Goal: Task Accomplishment & Management: Manage account settings

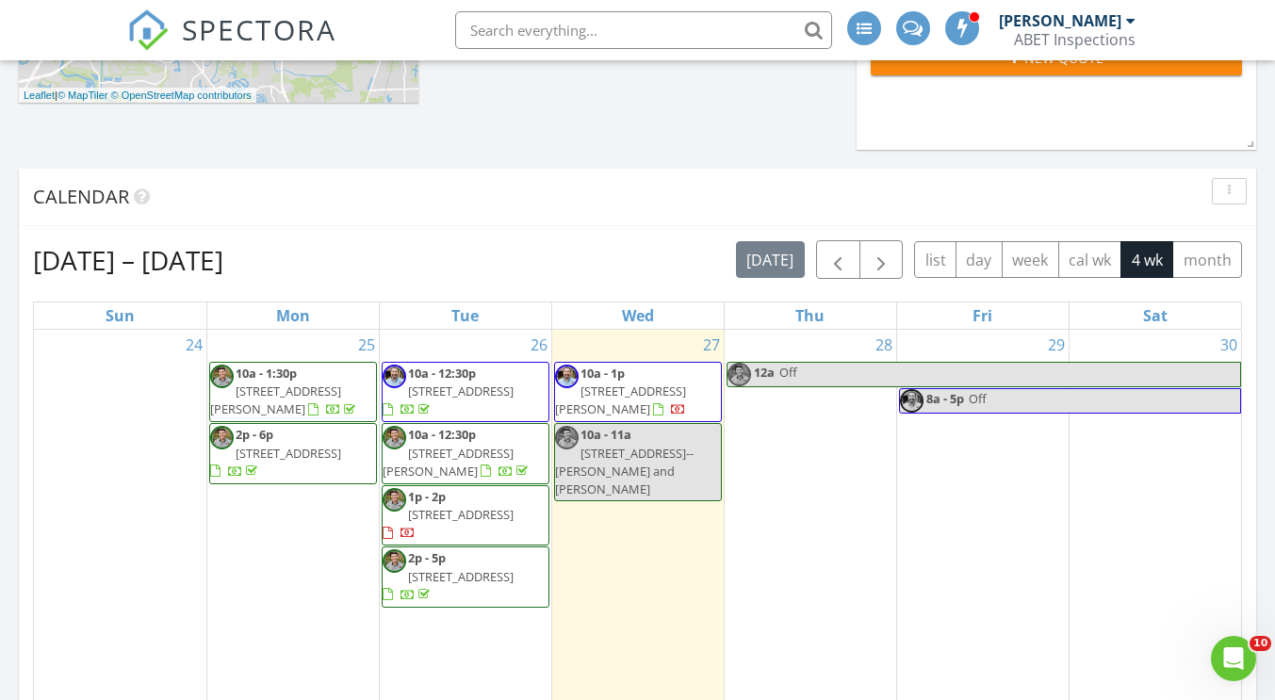
scroll to position [616, 0]
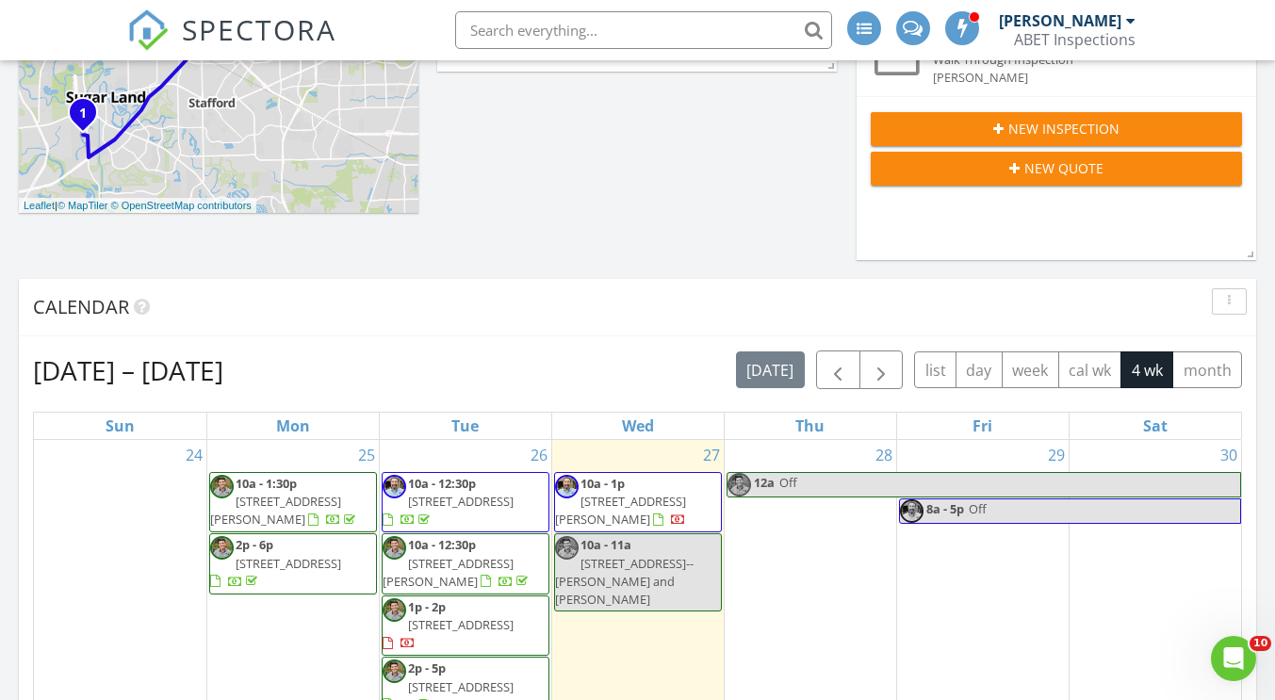
click at [1041, 175] on span "New Quote" at bounding box center [1064, 168] width 79 height 20
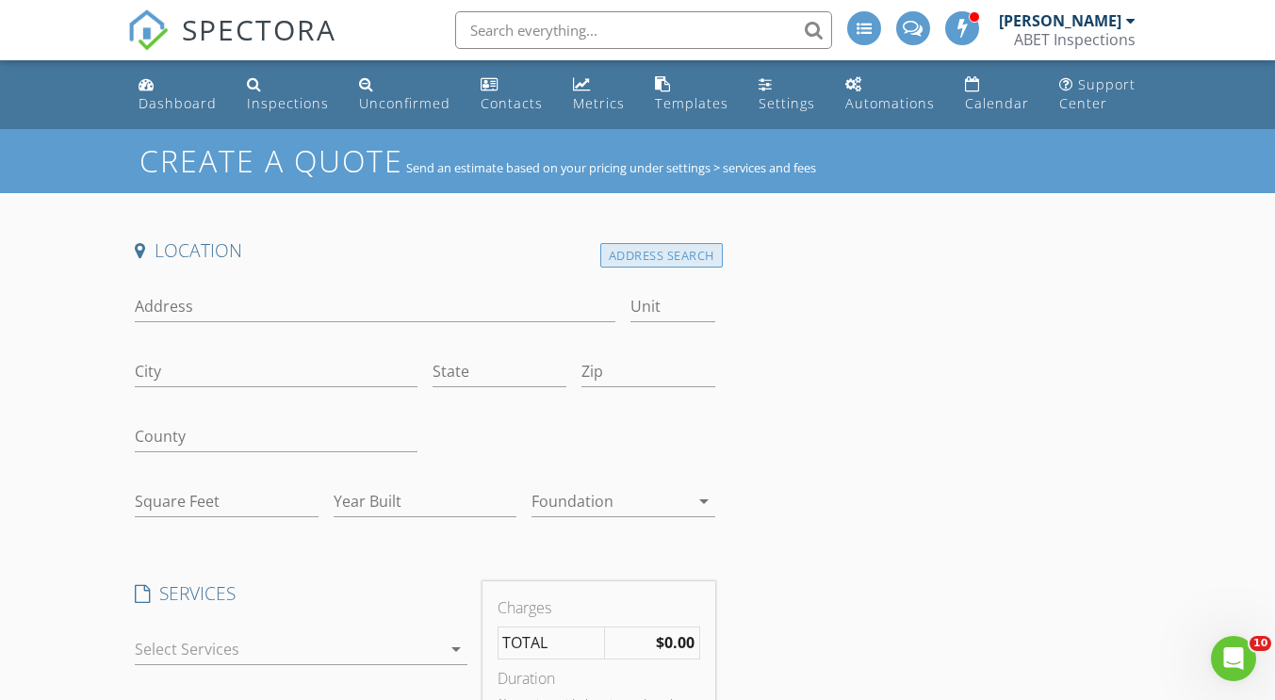
click at [677, 250] on div "Address Search" at bounding box center [661, 255] width 123 height 25
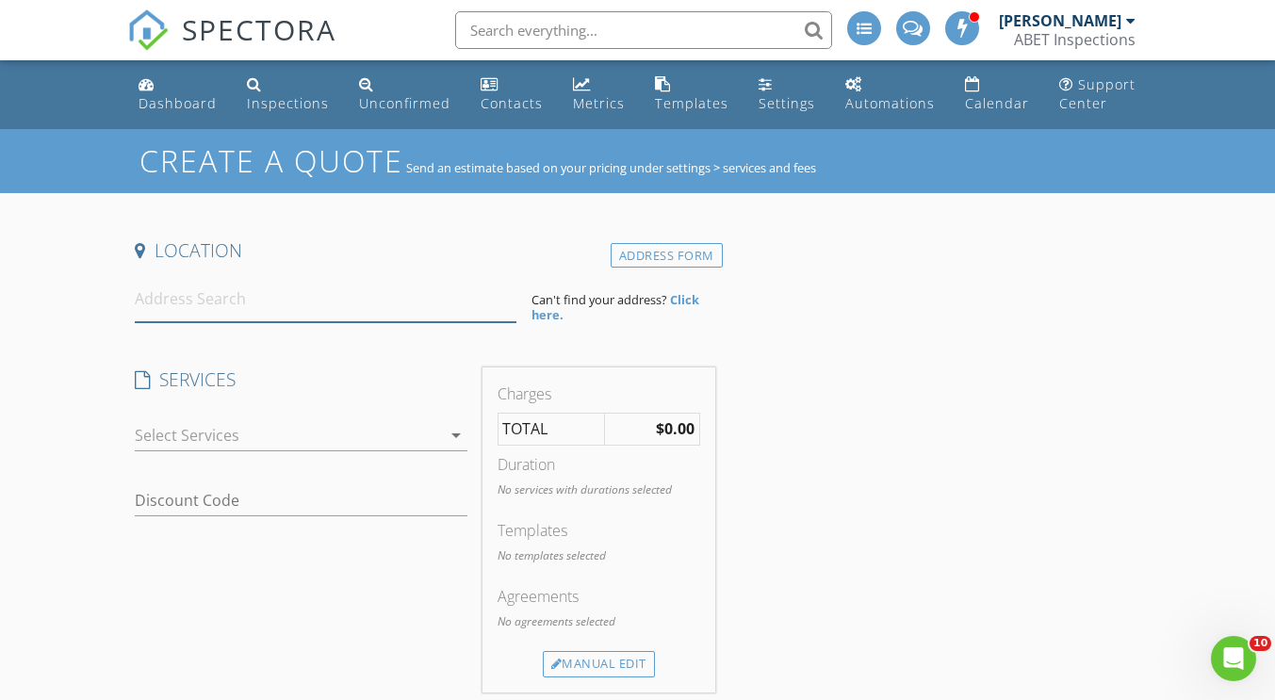
click at [242, 295] on input at bounding box center [326, 299] width 382 height 46
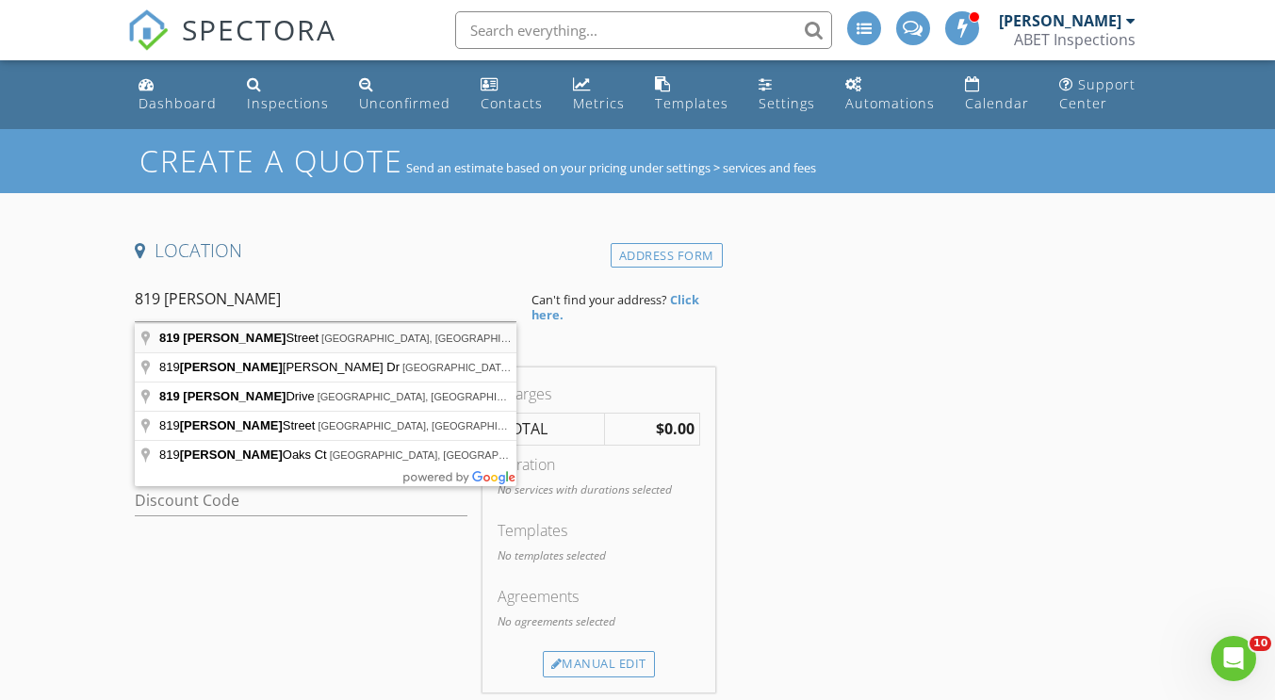
type input "819 Dorothy Street, Houston, TX, USA"
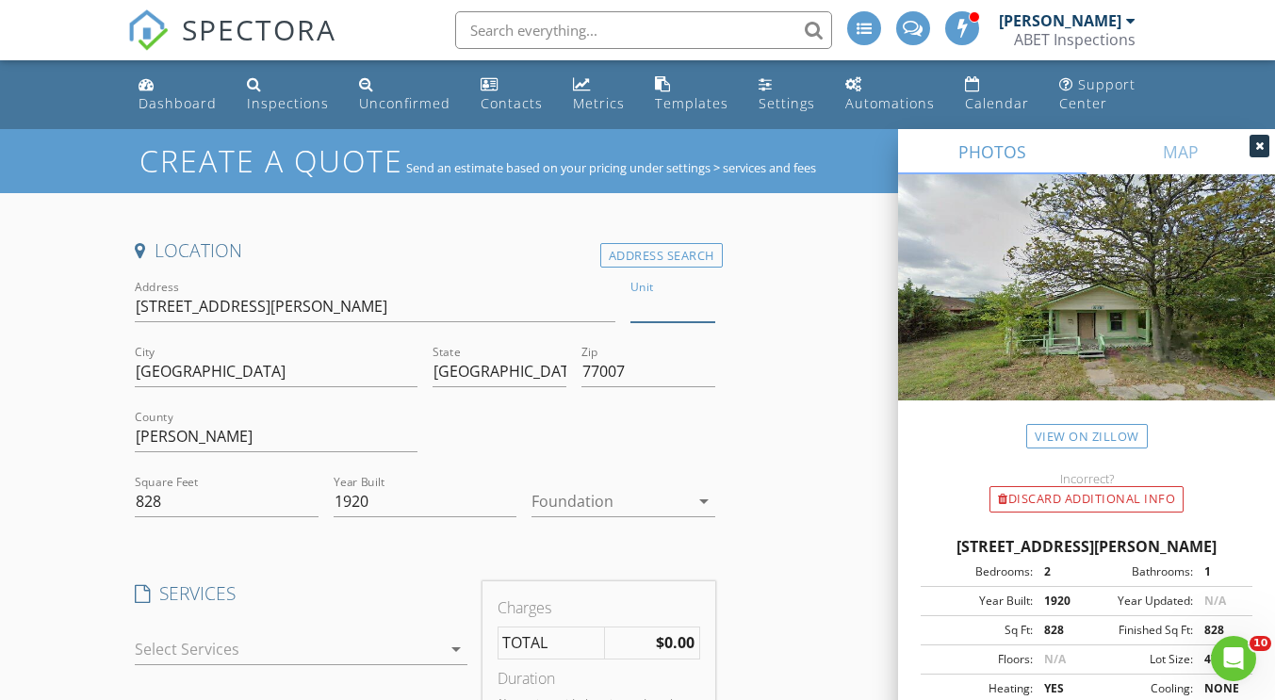
click at [641, 308] on input "Unit" at bounding box center [673, 306] width 84 height 31
type input "A"
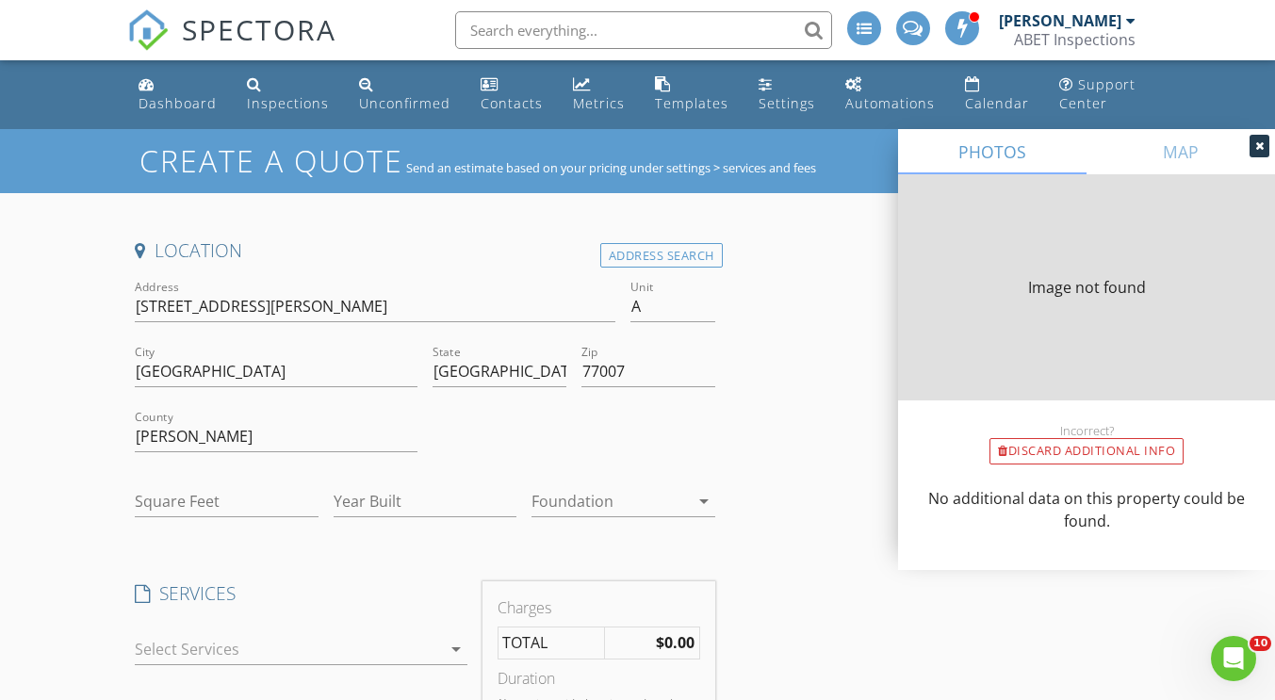
type input "828"
type input "1920"
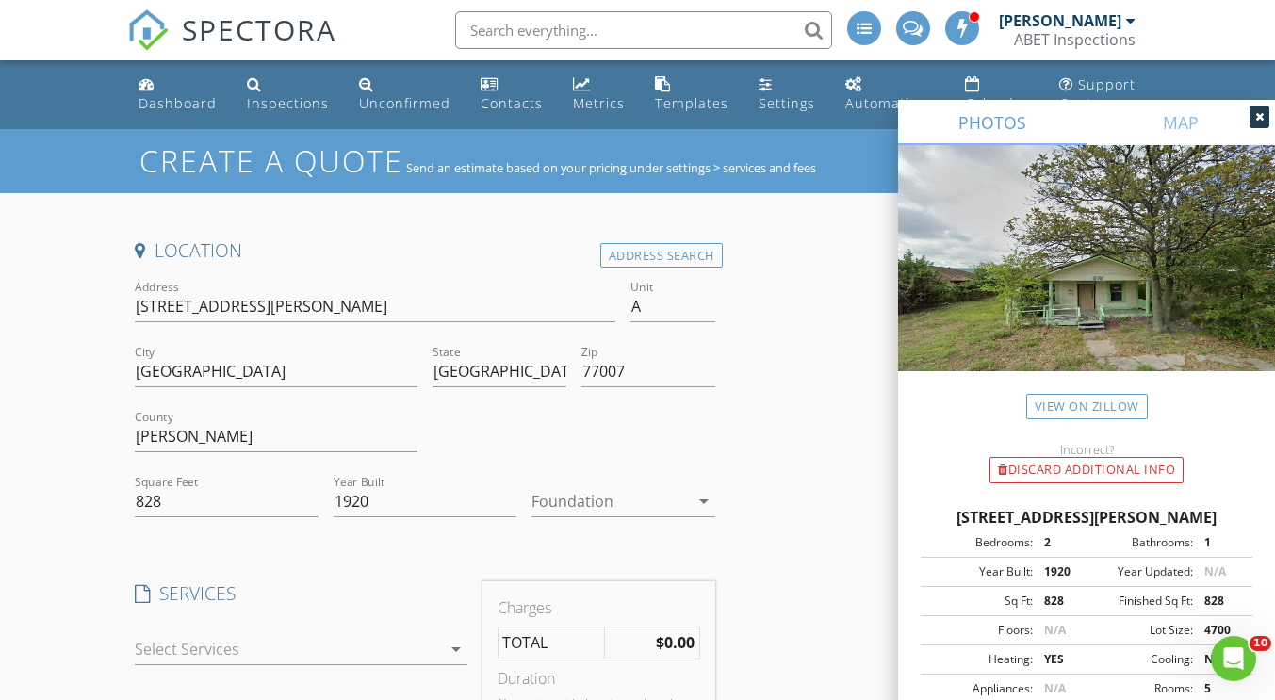
scroll to position [189, 0]
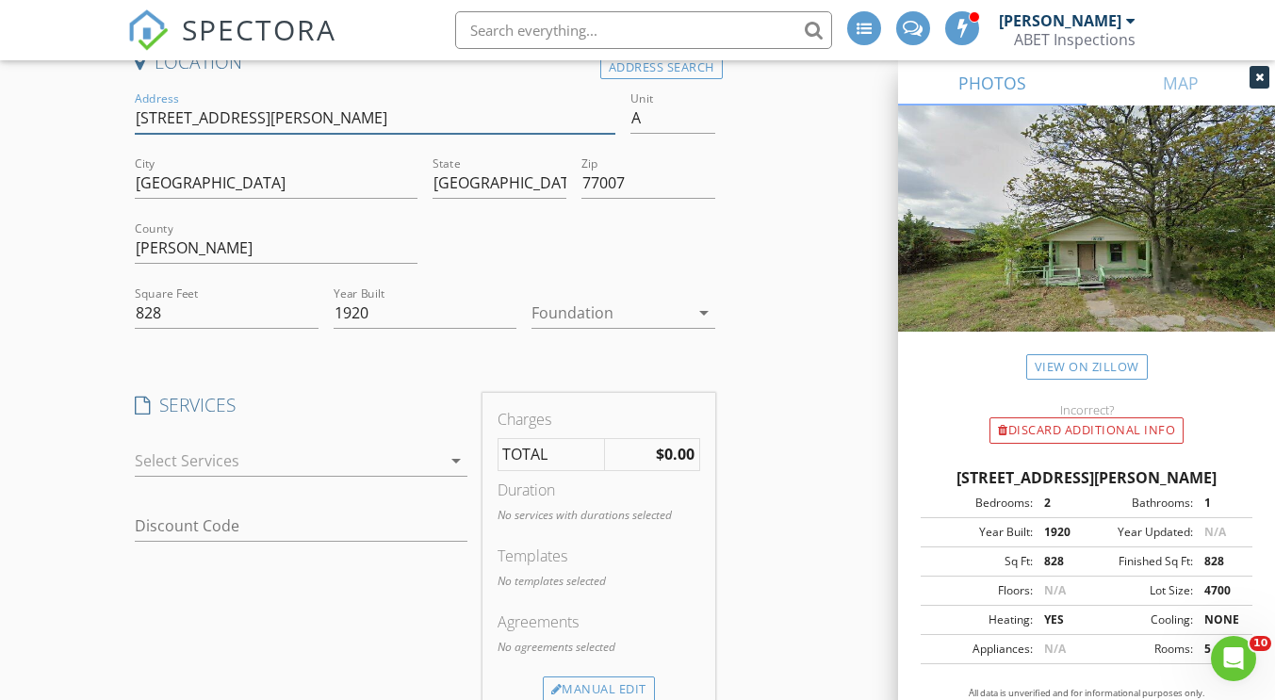
drag, startPoint x: 137, startPoint y: 116, endPoint x: 244, endPoint y: 133, distance: 108.8
click at [244, 133] on input "819 Dorothy St" at bounding box center [375, 118] width 481 height 31
drag, startPoint x: 179, startPoint y: 306, endPoint x: 95, endPoint y: 296, distance: 84.5
click at [95, 296] on div "Create a Quote Send an estimate based on your pricing under settings > services…" at bounding box center [637, 588] width 1275 height 1294
drag, startPoint x: 389, startPoint y: 320, endPoint x: 302, endPoint y: 309, distance: 88.3
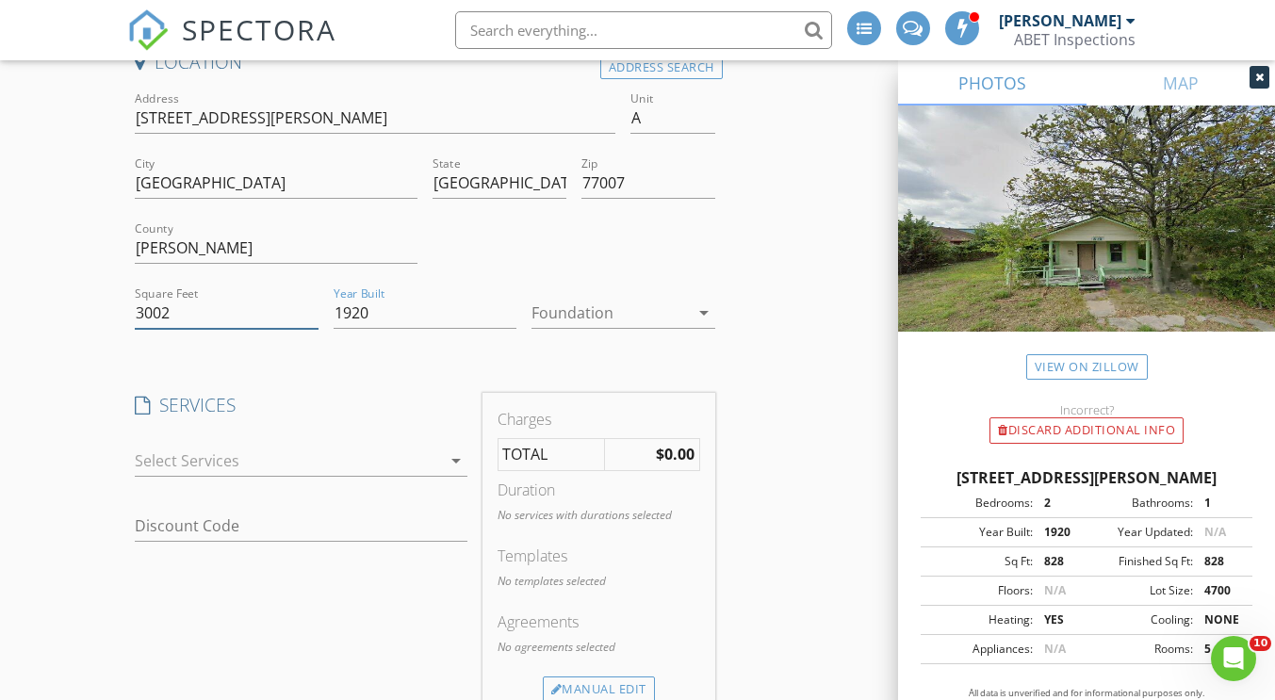
click at [302, 309] on div "Address 819 Dorothy St Unit A City Houston State TX Zip 77007 County Harris Squ…" at bounding box center [424, 218] width 595 height 260
type input "3002"
click at [396, 305] on input "1920" at bounding box center [425, 313] width 183 height 31
type input "1"
type input "2025"
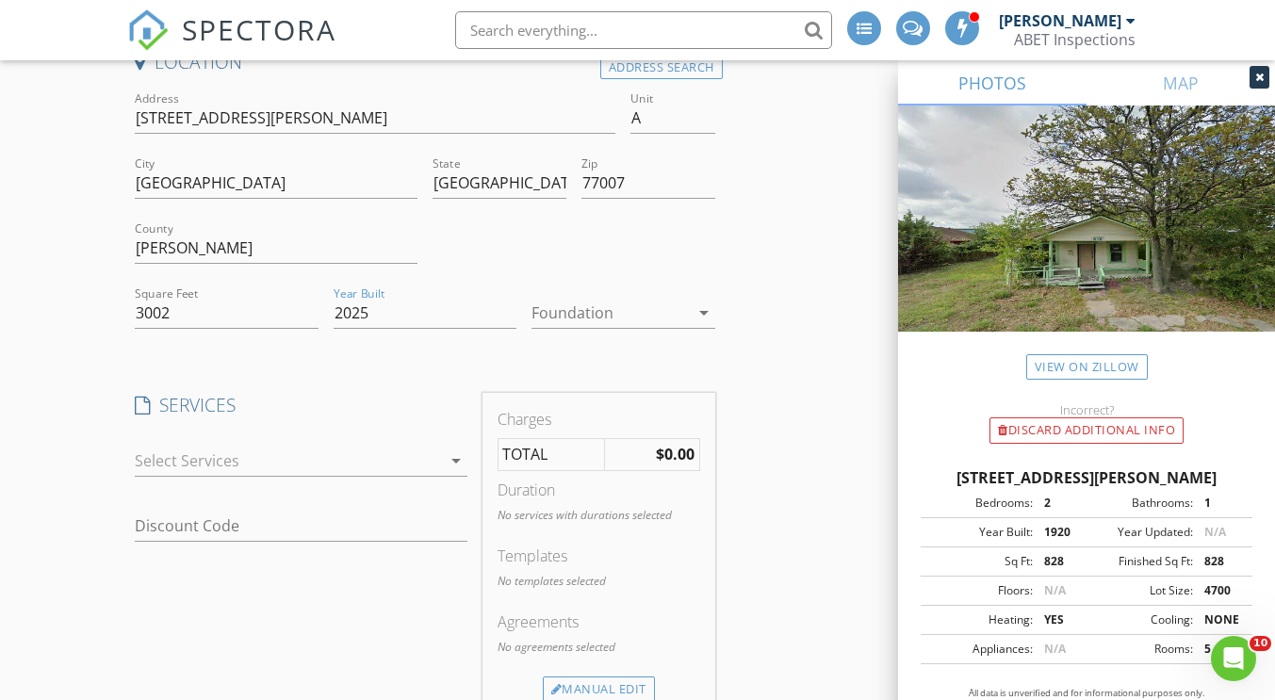
click at [314, 482] on div "arrow_drop_down" at bounding box center [301, 471] width 332 height 50
click at [311, 463] on div at bounding box center [287, 461] width 305 height 30
drag, startPoint x: 452, startPoint y: 474, endPoint x: 457, endPoint y: 499, distance: 25.0
click at [457, 499] on div "check_box_outline_blank Home Inspection I. Structural Systems II. Electrical Sy…" at bounding box center [301, 587] width 332 height 283
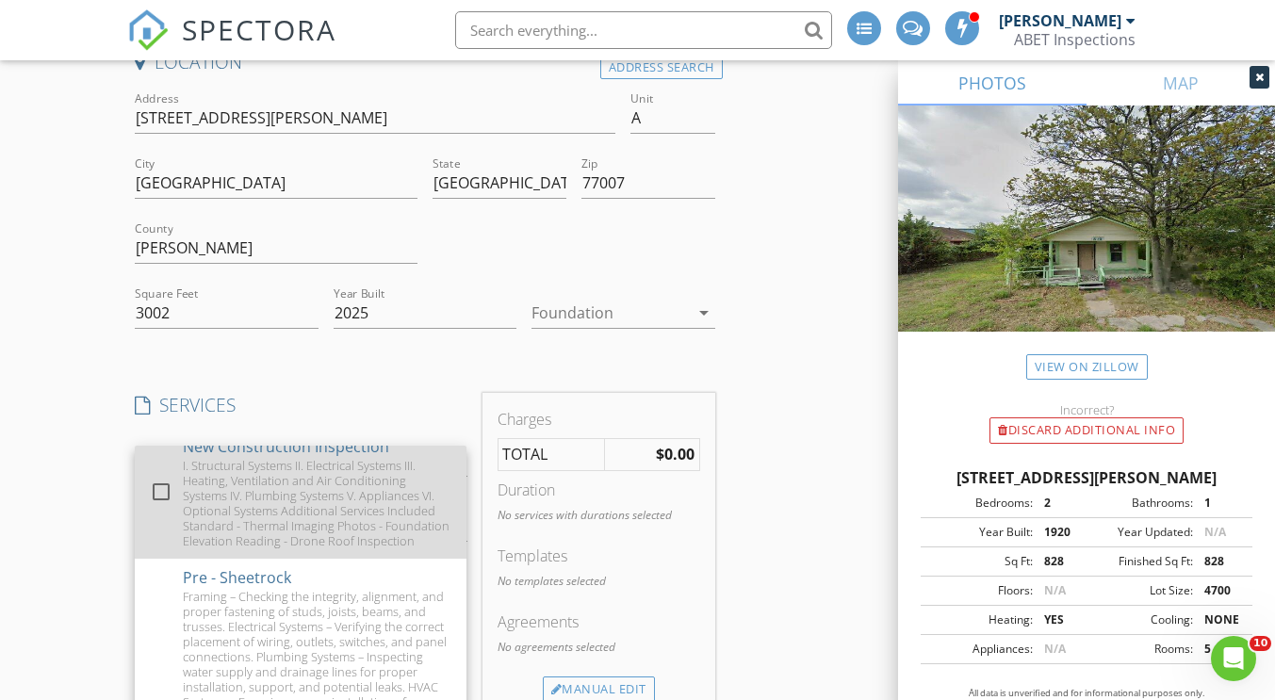
click at [374, 534] on div "I. Structural Systems II. Electrical Systems III. Heating, Ventilation and Air …" at bounding box center [317, 503] width 269 height 90
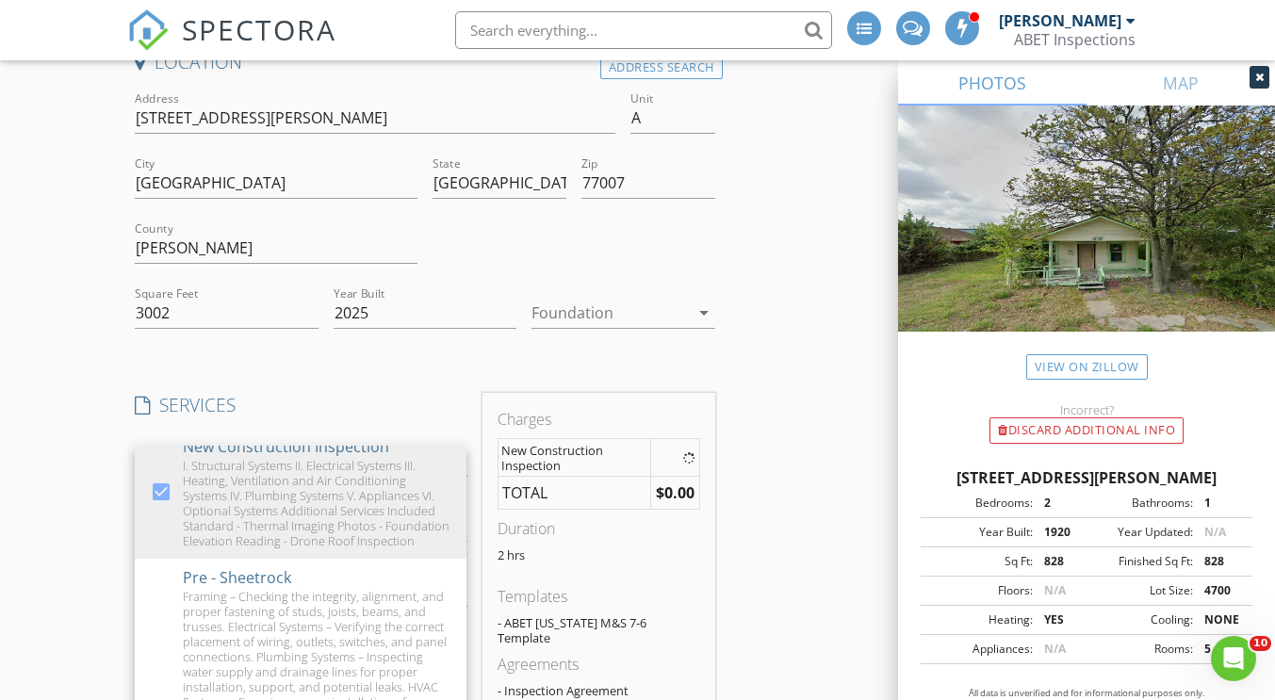
click at [758, 492] on div "Location Address Search Address 819 Dorothy St Unit A City Houston State TX Zip…" at bounding box center [637, 635] width 1020 height 1170
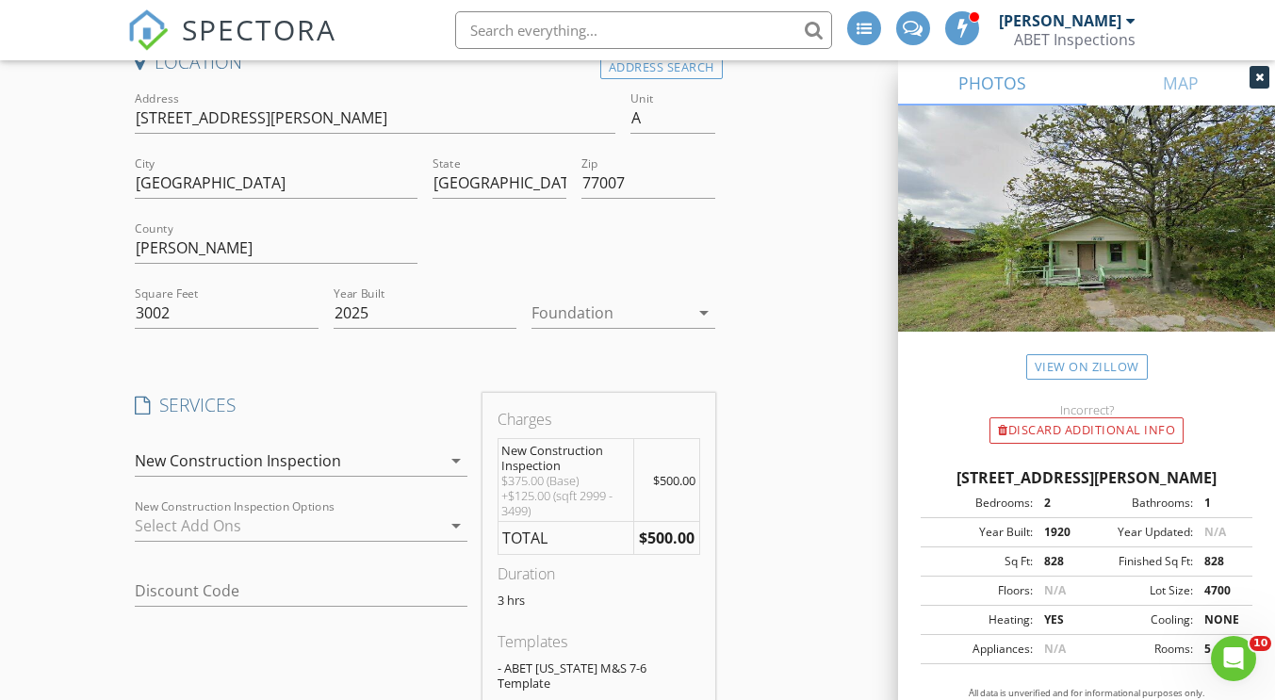
click at [270, 530] on div at bounding box center [287, 526] width 305 height 30
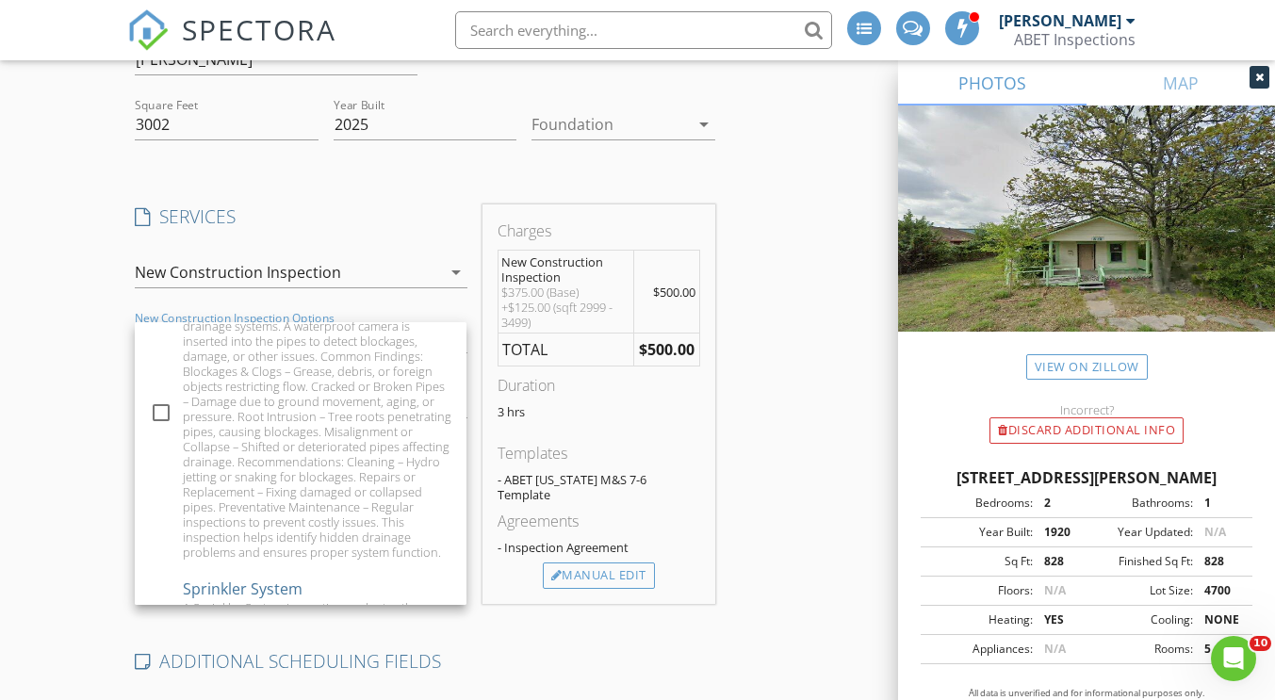
scroll to position [0, 0]
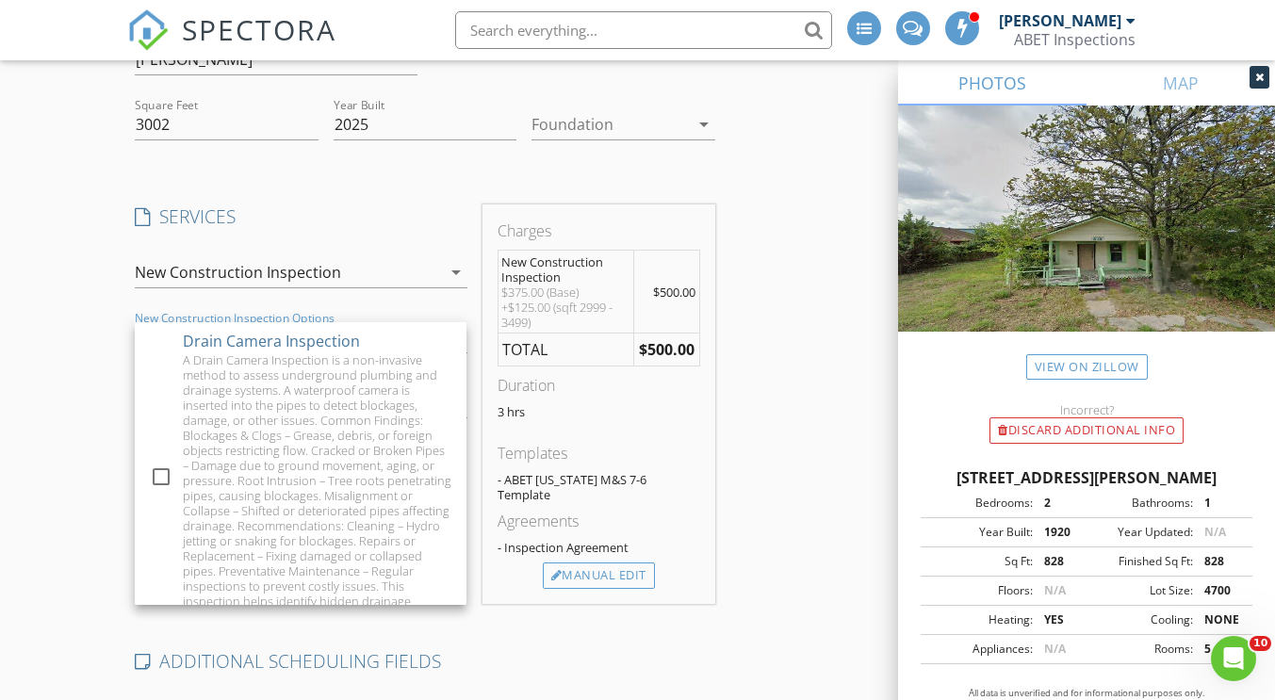
click at [61, 400] on div "Create a Quote Send an estimate based on your pricing under settings > services…" at bounding box center [637, 436] width 1275 height 1369
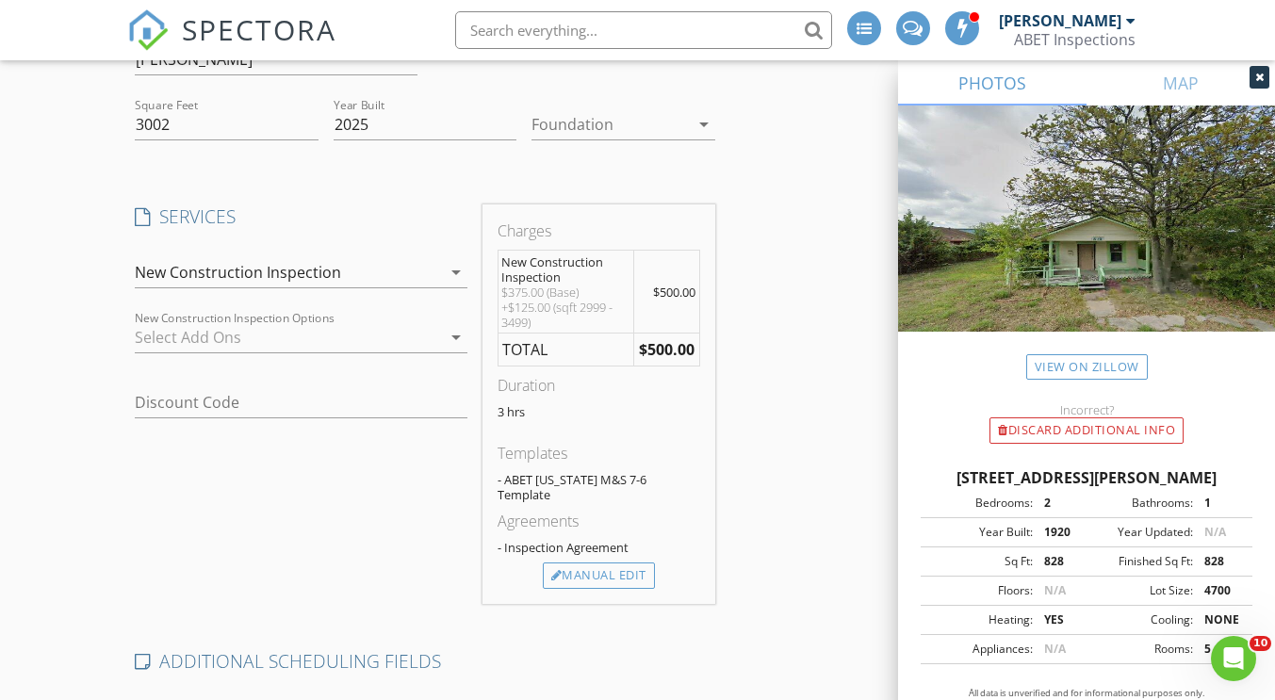
click at [301, 264] on div "New Construction Inspection" at bounding box center [238, 272] width 206 height 17
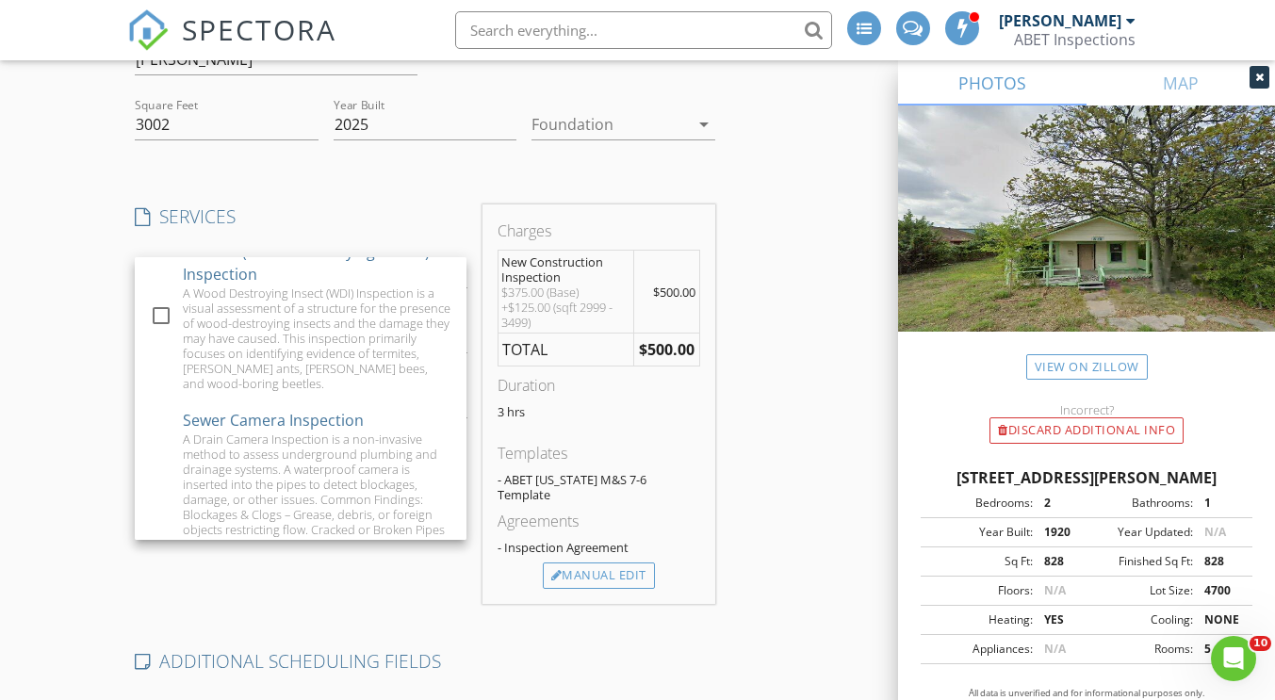
scroll to position [1192, 0]
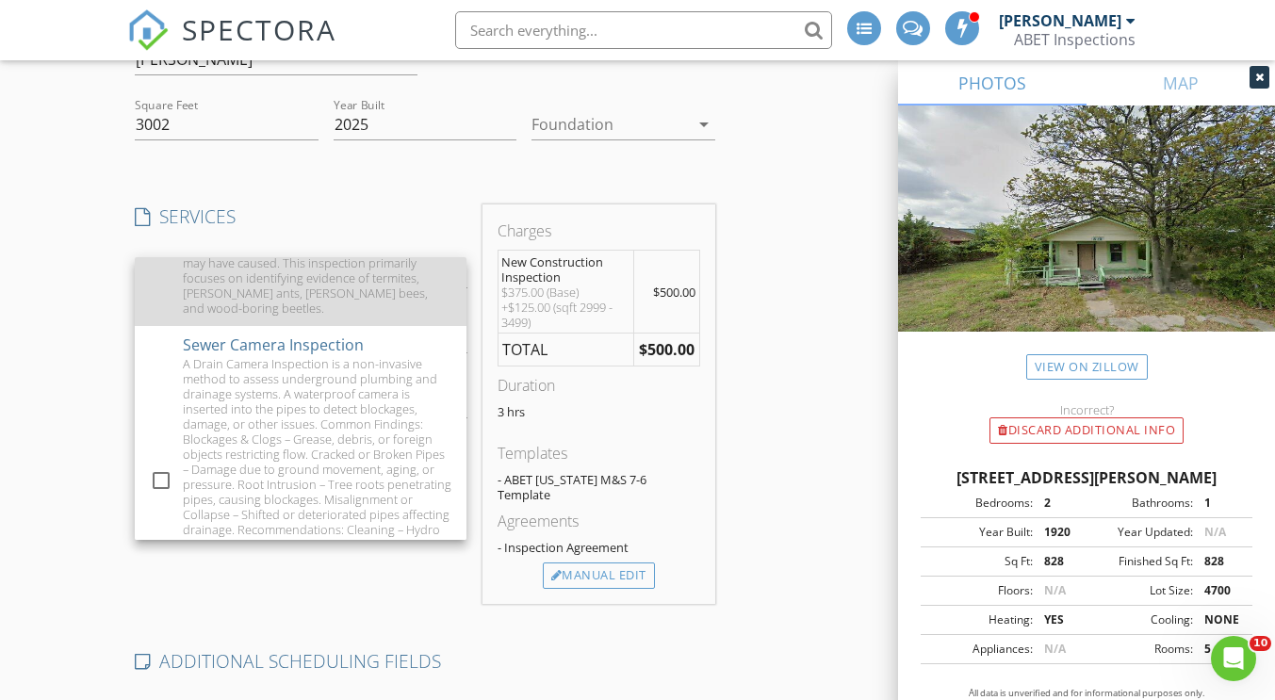
click at [399, 316] on div "A Wood Destroying Insect (WDI) Inspection is a visual assessment of a structure…" at bounding box center [317, 263] width 269 height 106
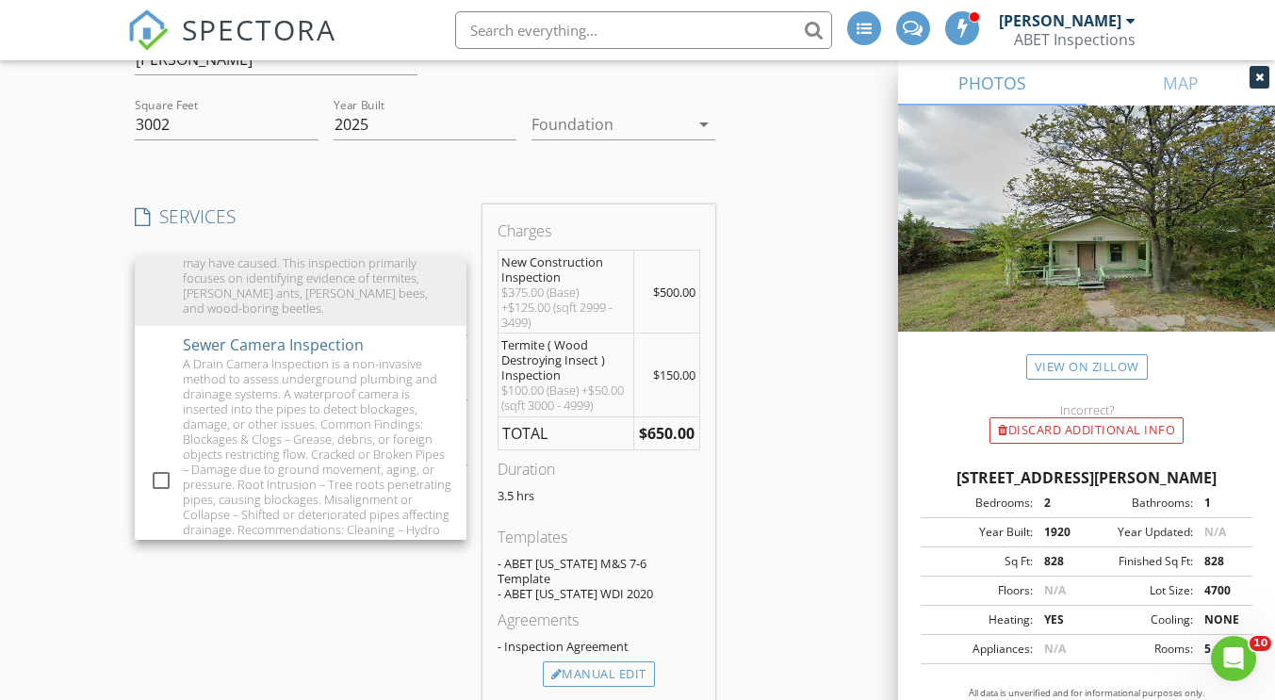
click at [794, 510] on div "Location Address Search Address 819 Dorothy St Unit A City Houston State TX Zip…" at bounding box center [637, 517] width 1020 height 1313
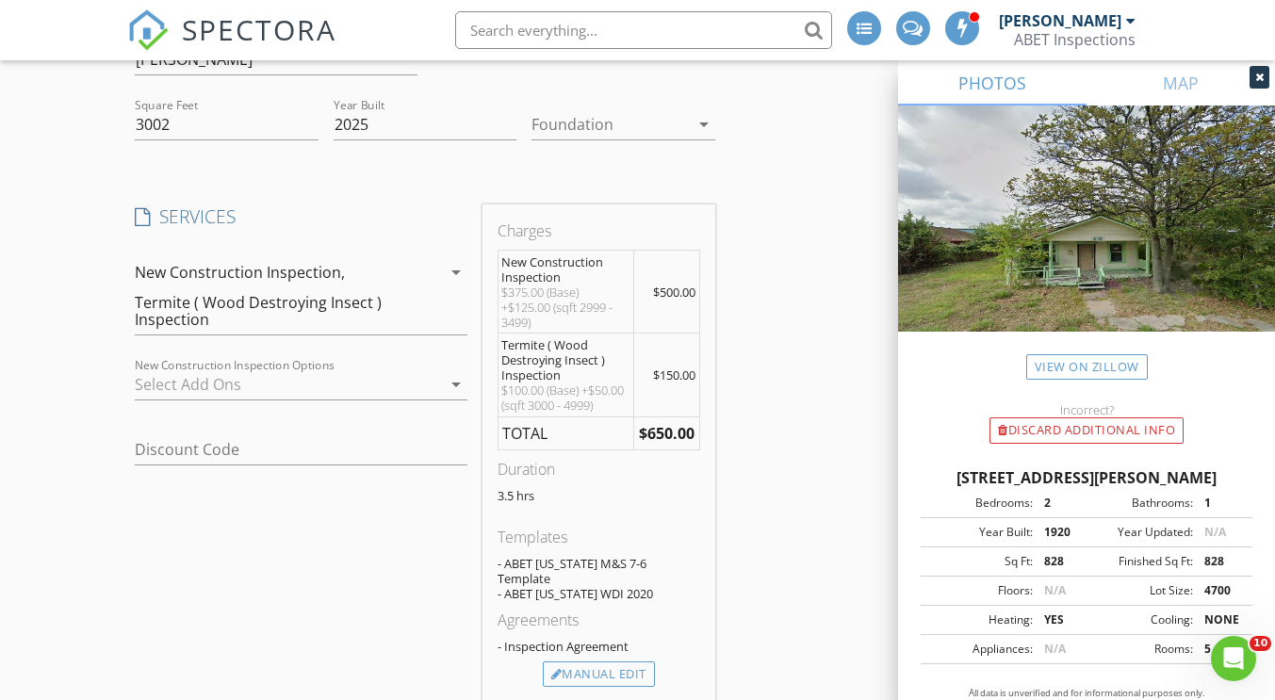
scroll to position [880, 0]
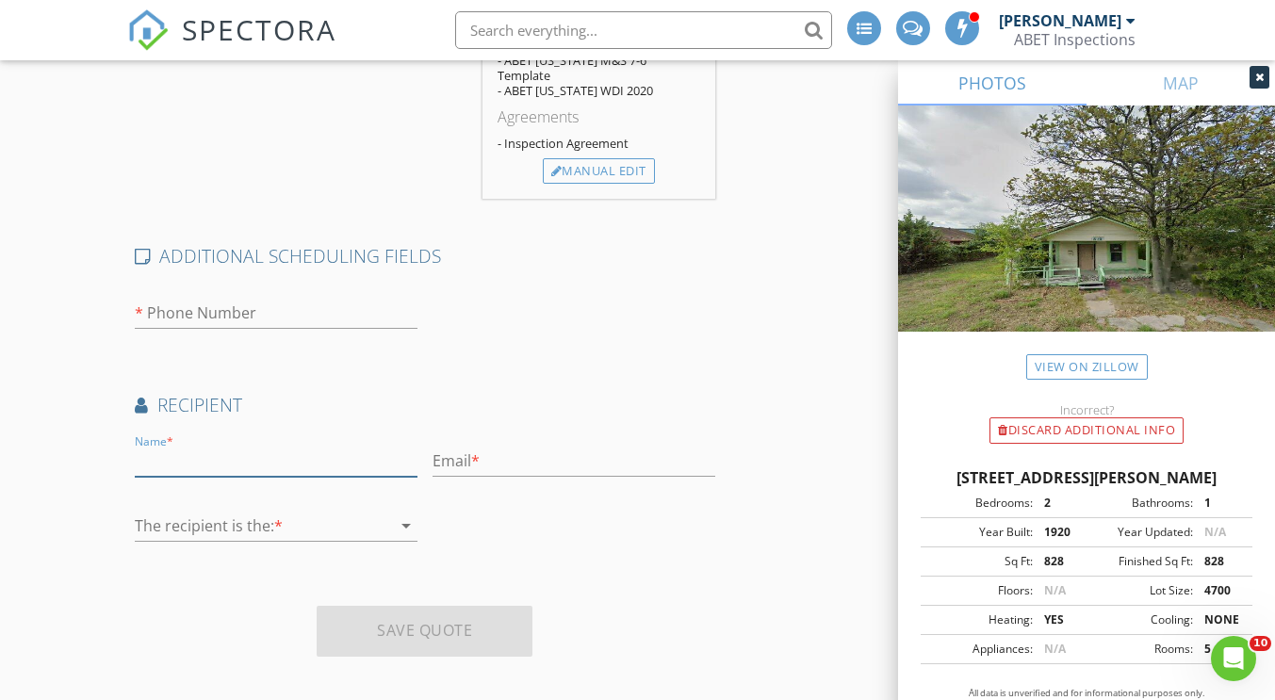
click at [175, 446] on input "text" at bounding box center [276, 461] width 283 height 31
type input "Sharat Kalaga"
click at [544, 446] on input "text" at bounding box center [574, 461] width 283 height 31
click at [256, 301] on input "number" at bounding box center [276, 313] width 283 height 31
type input "832"
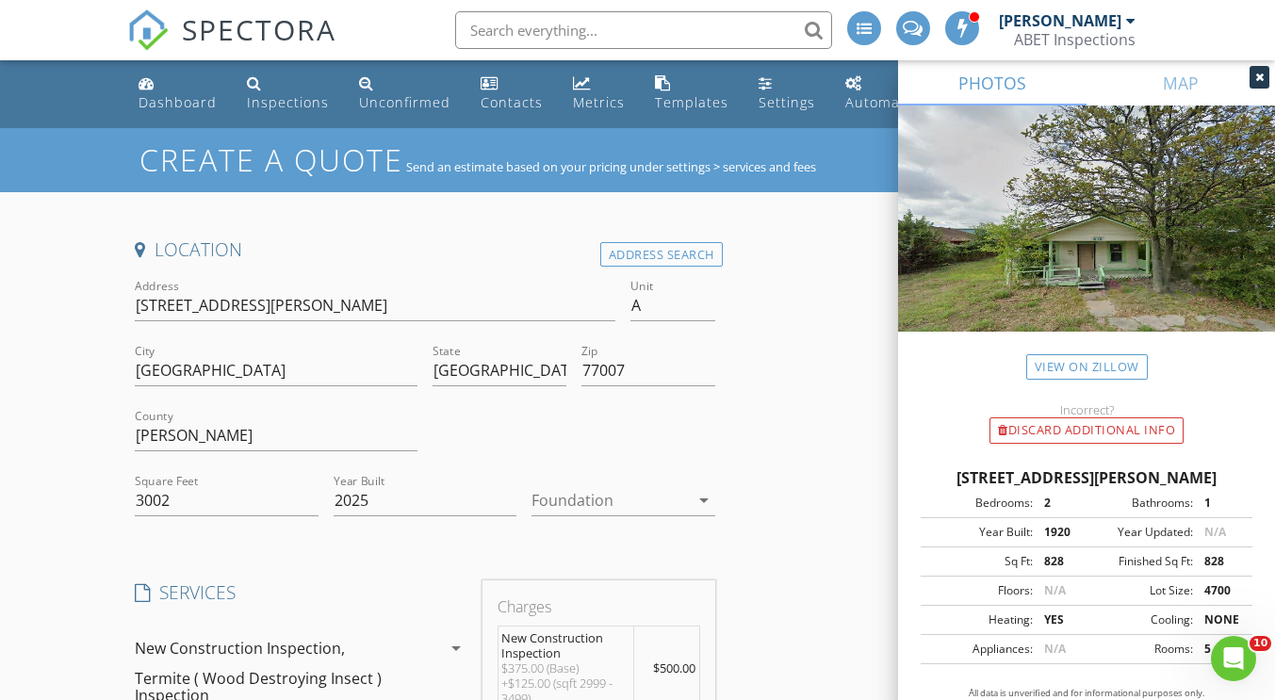
scroll to position [0, 0]
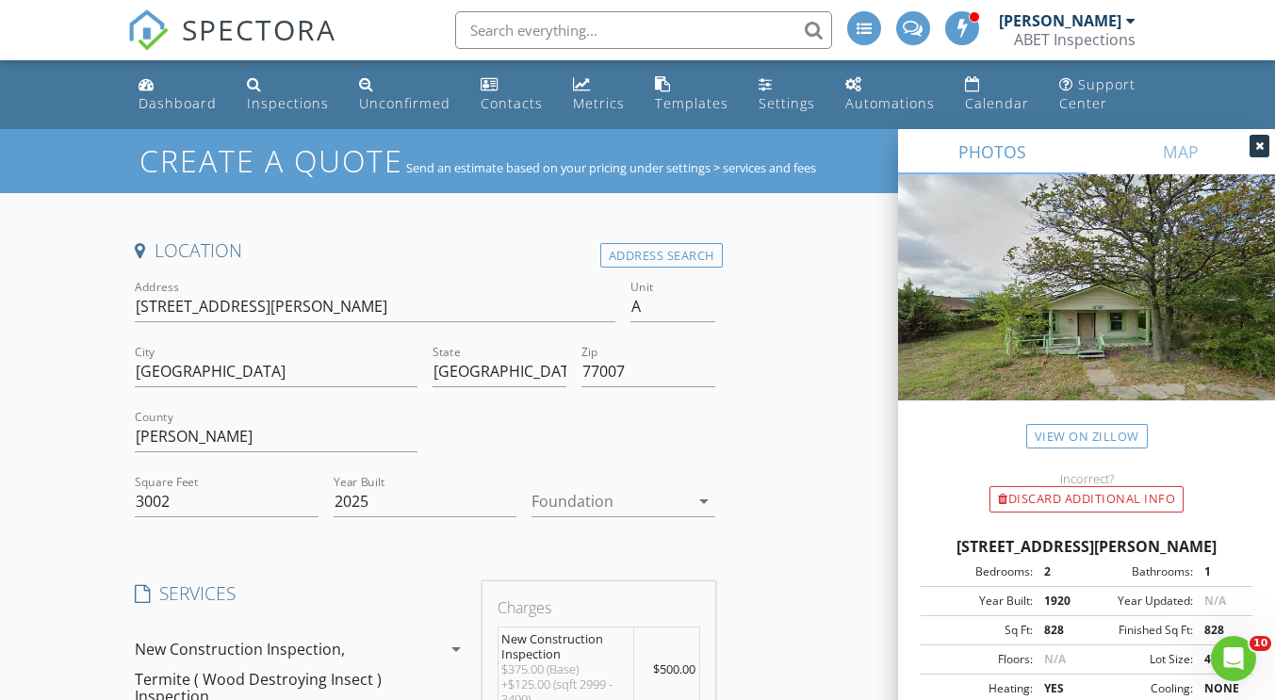
click at [656, 387] on div "Zip 77007" at bounding box center [649, 381] width 134 height 50
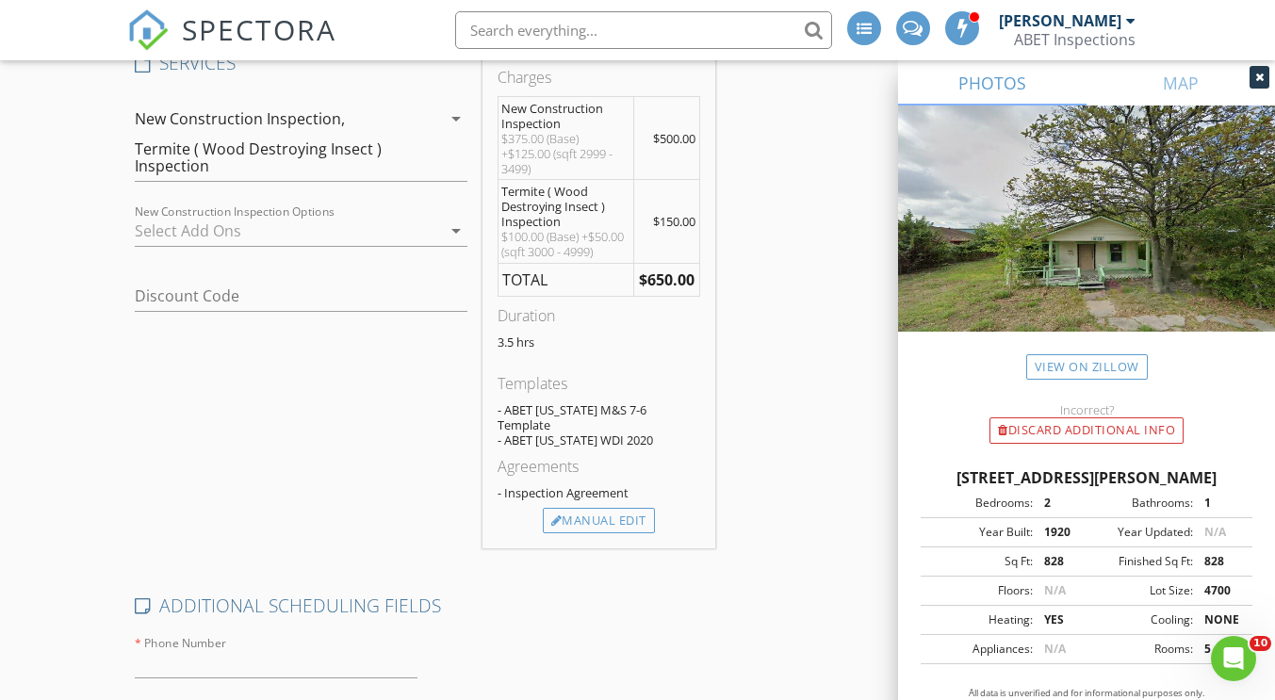
scroll to position [880, 0]
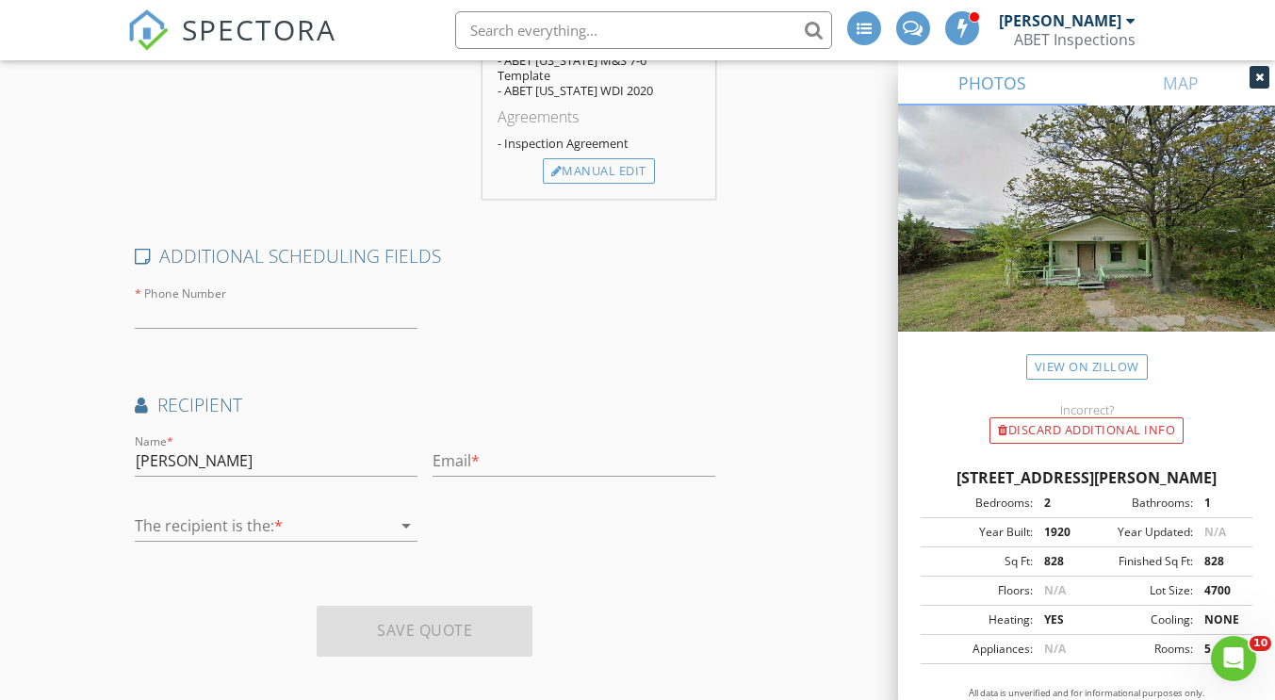
click at [560, 507] on div "Name * Sharat Kalaga Email * The recipient is the: * arrow_drop_down" at bounding box center [424, 496] width 595 height 130
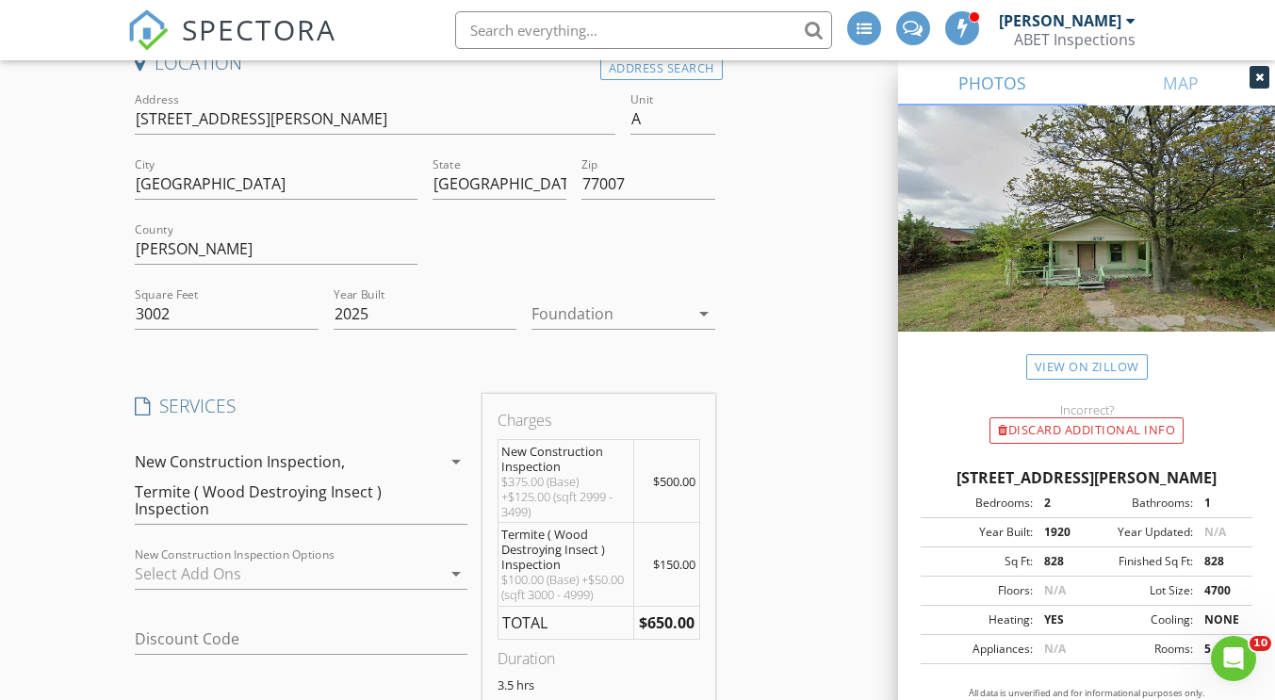
scroll to position [189, 0]
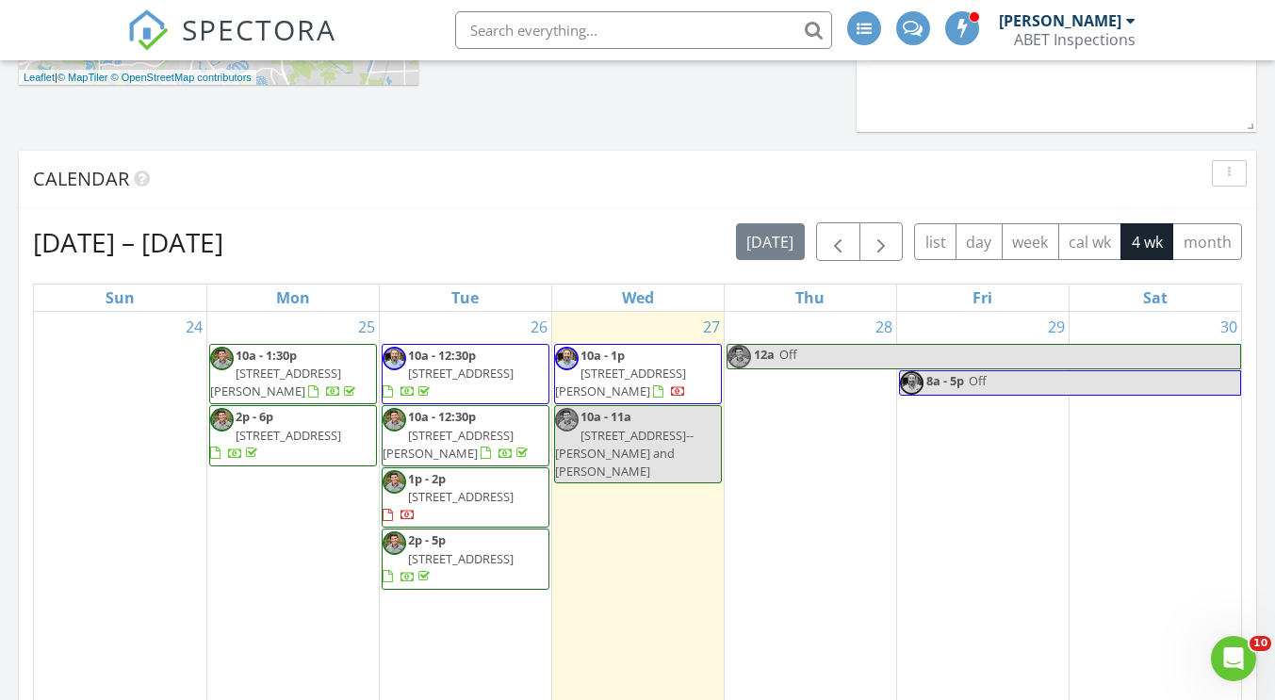
scroll to position [754, 0]
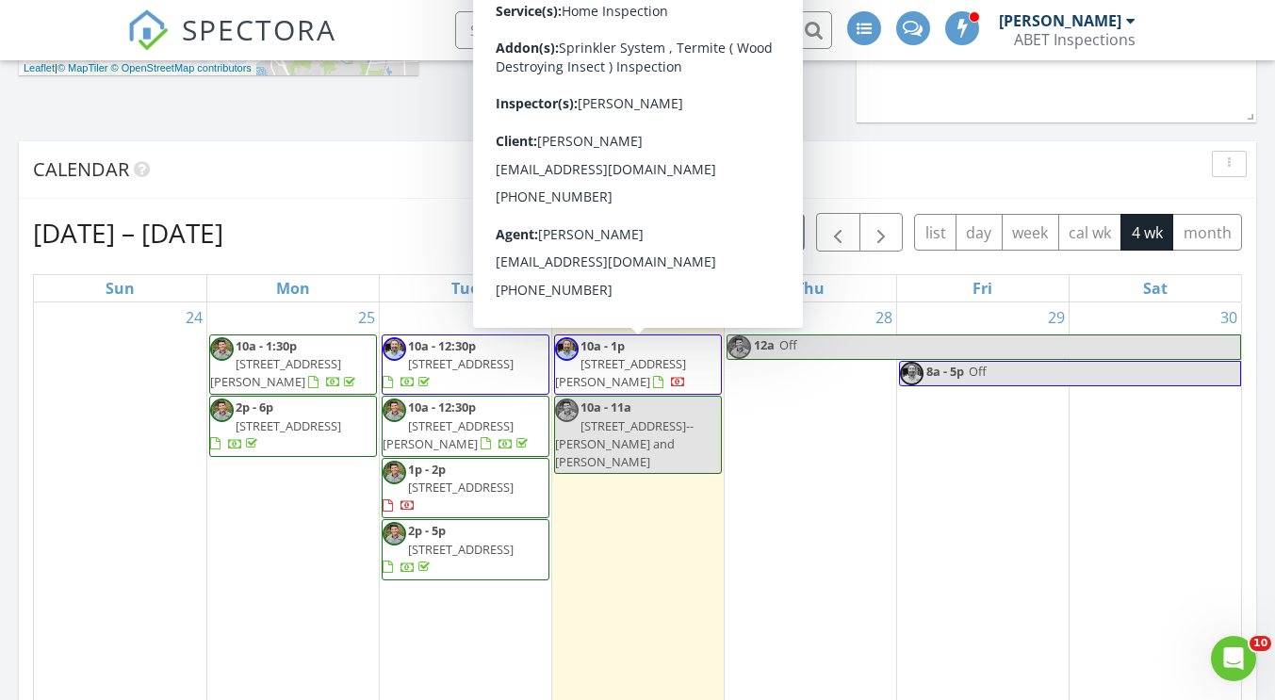
click at [659, 374] on span "10a - 1p 1118 Weldon Park Dr, Sugar Land 77479" at bounding box center [638, 365] width 166 height 56
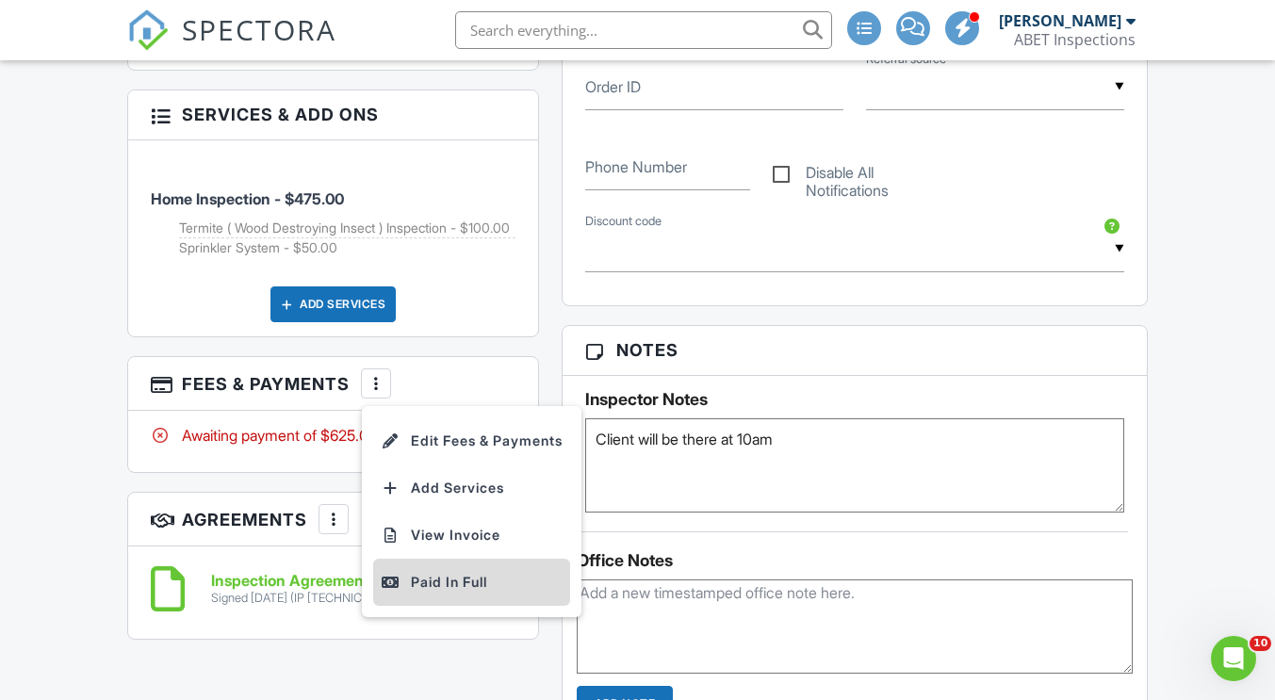
click at [456, 594] on div "Paid In Full" at bounding box center [472, 582] width 182 height 23
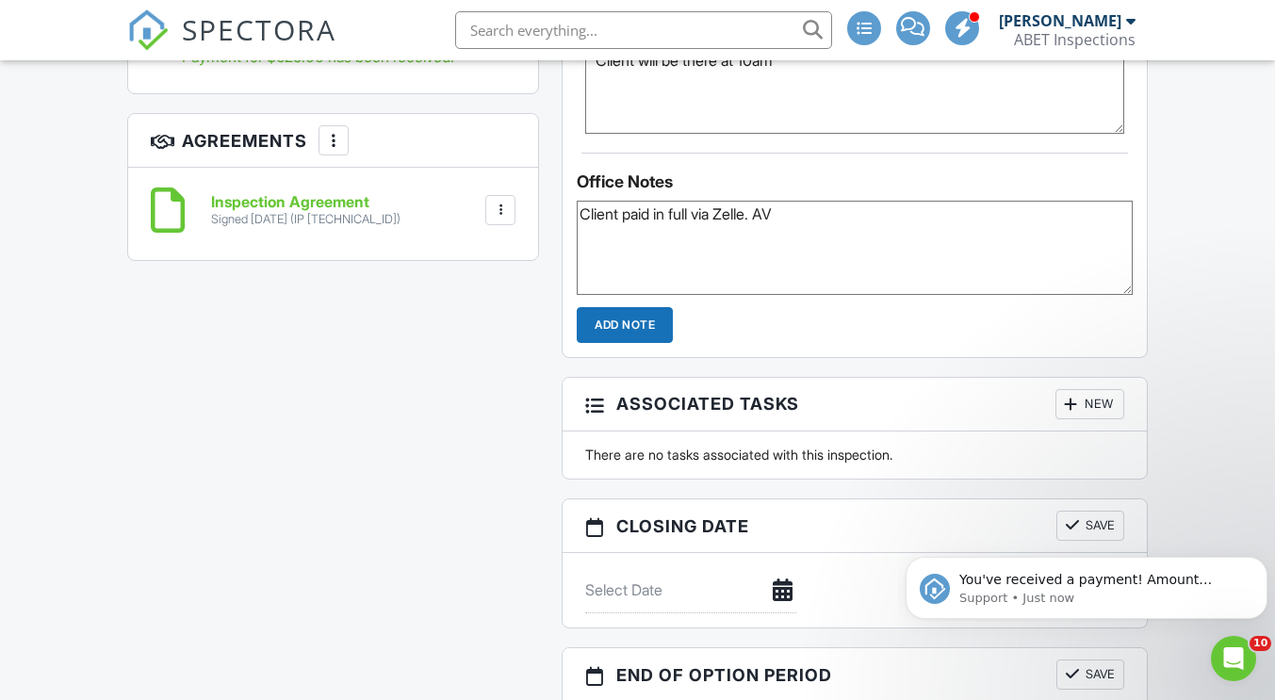
scroll to position [1617, 0]
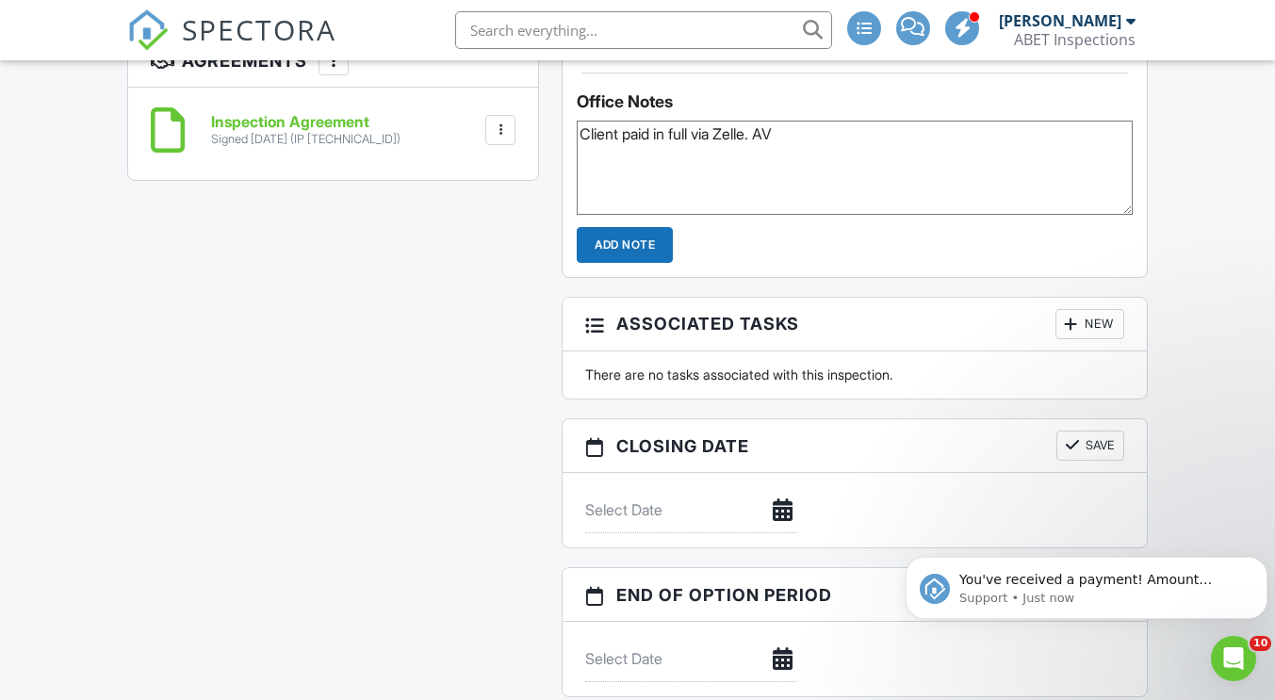
type textarea "Client paid in full via Zelle. AV"
click at [634, 251] on input "Add Note" at bounding box center [625, 245] width 96 height 36
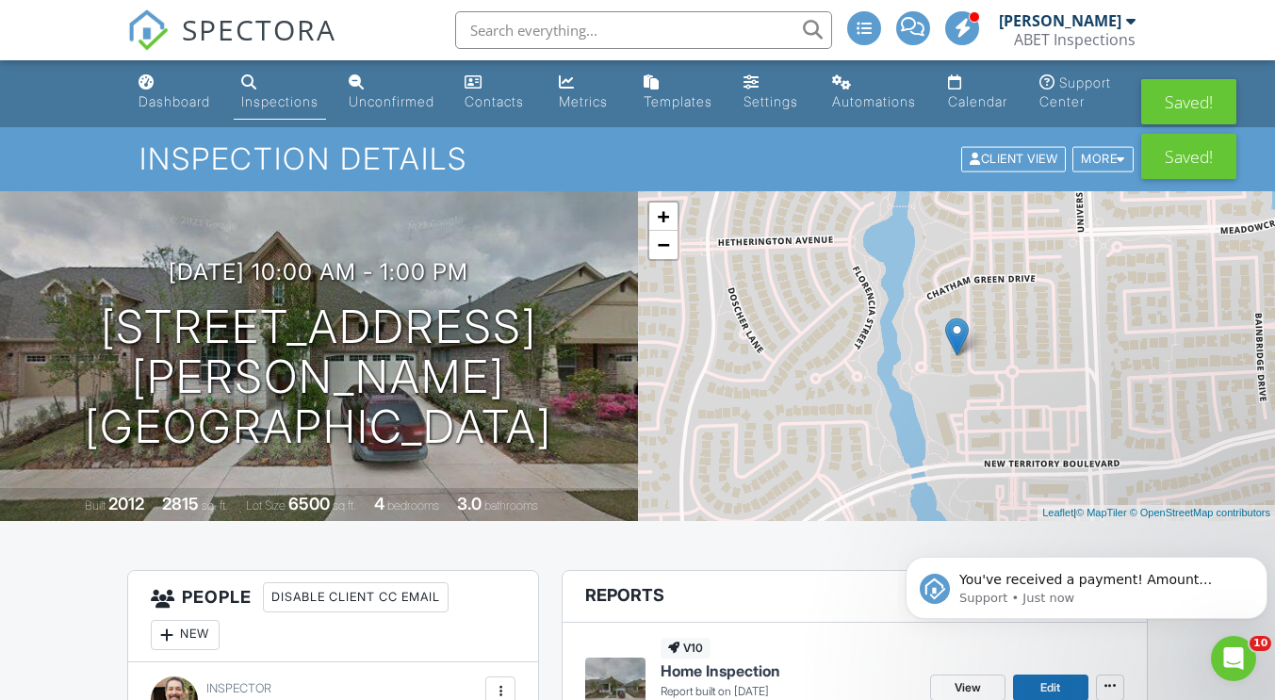
scroll to position [0, 0]
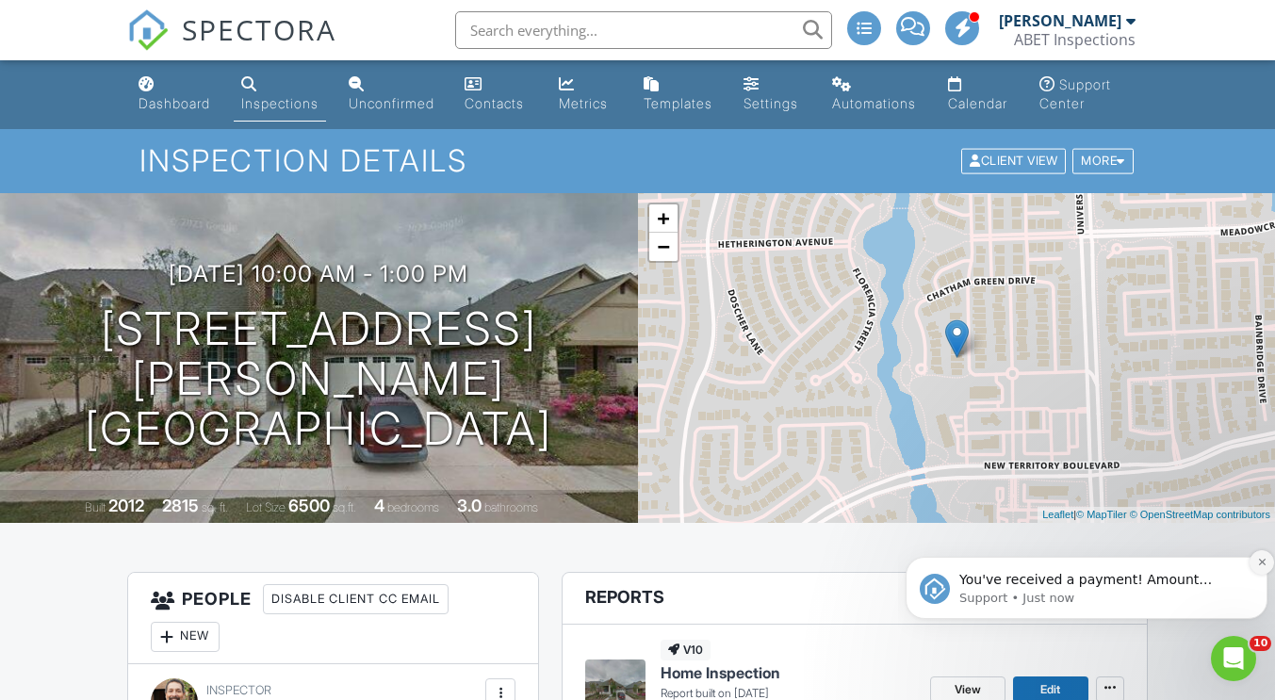
click at [1262, 564] on icon "Dismiss notification" at bounding box center [1261, 562] width 7 height 7
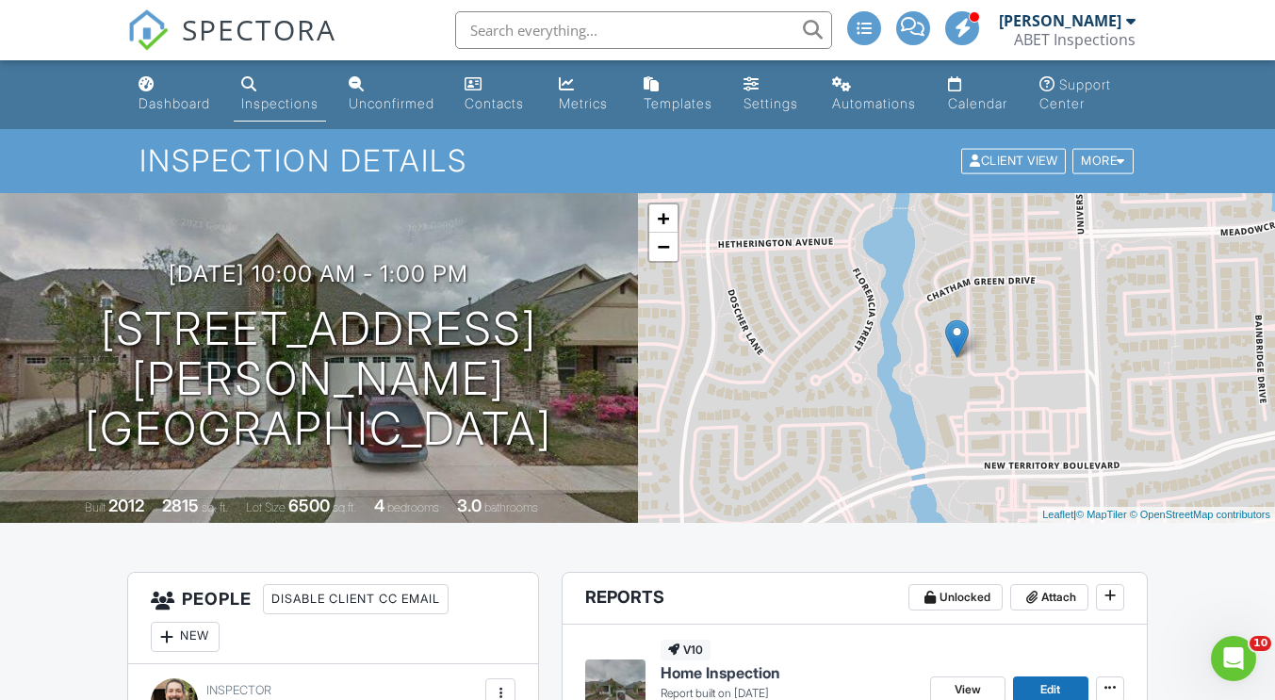
click at [215, 41] on span "SPECTORA" at bounding box center [259, 29] width 155 height 40
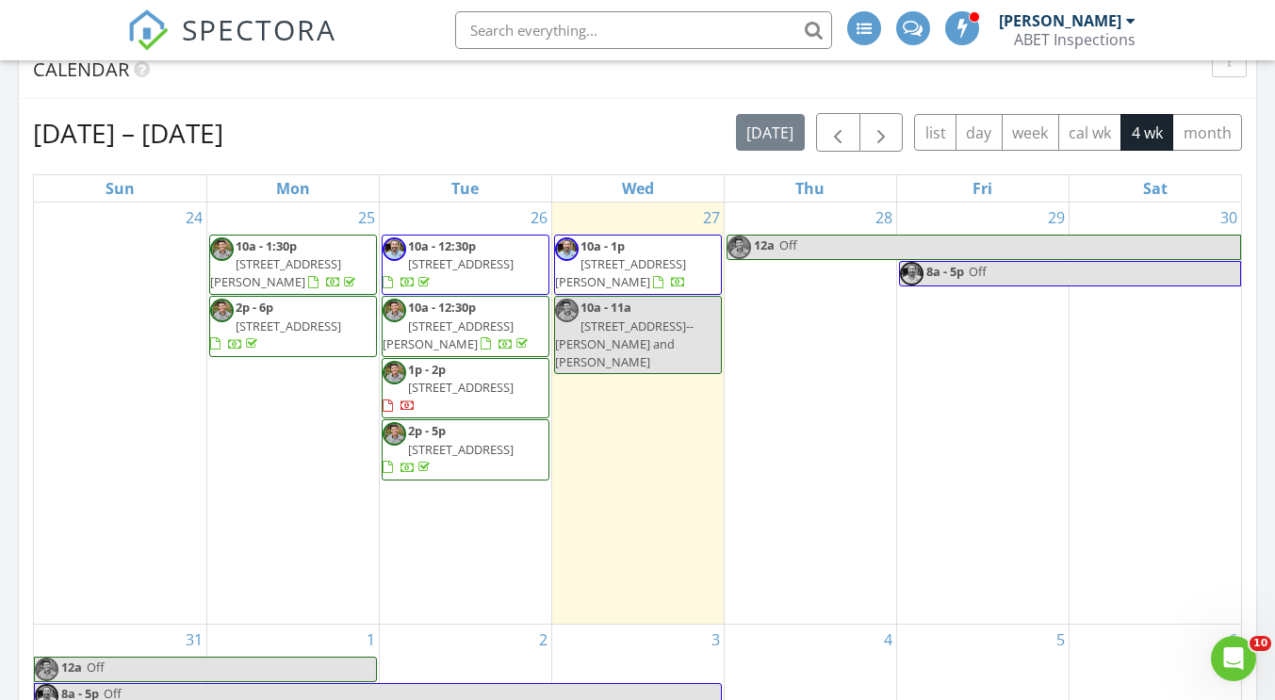
scroll to position [892, 0]
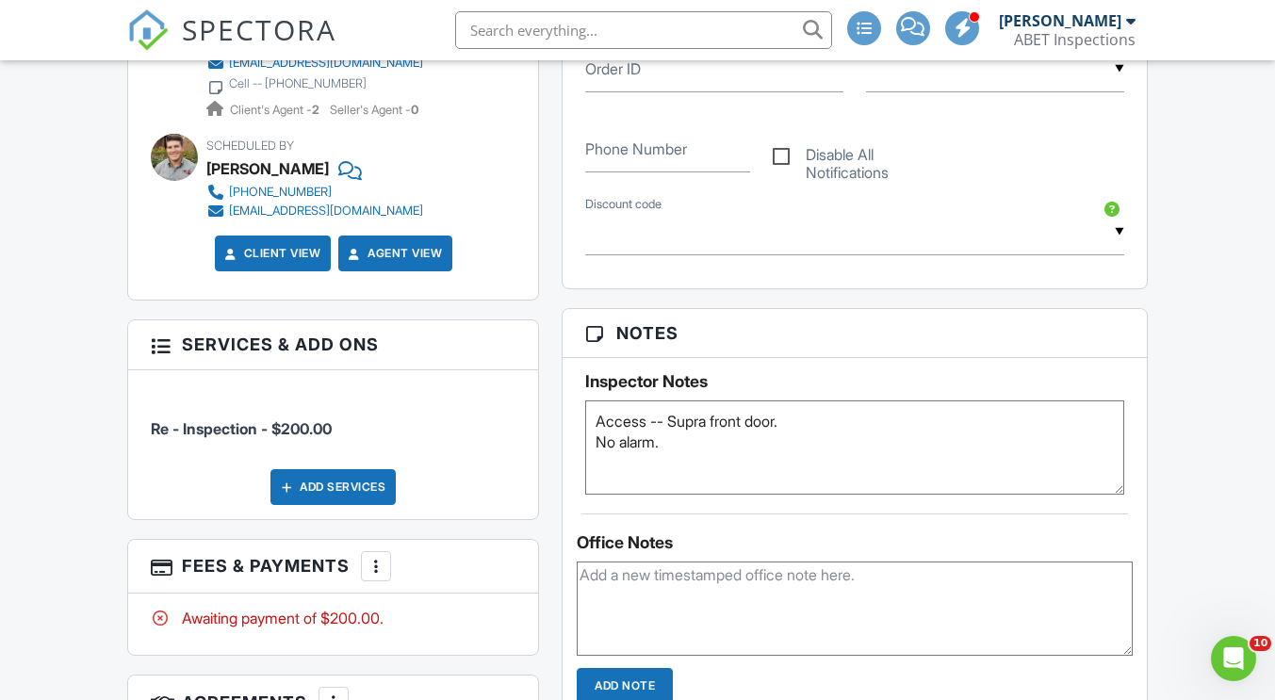
scroll to position [1320, 0]
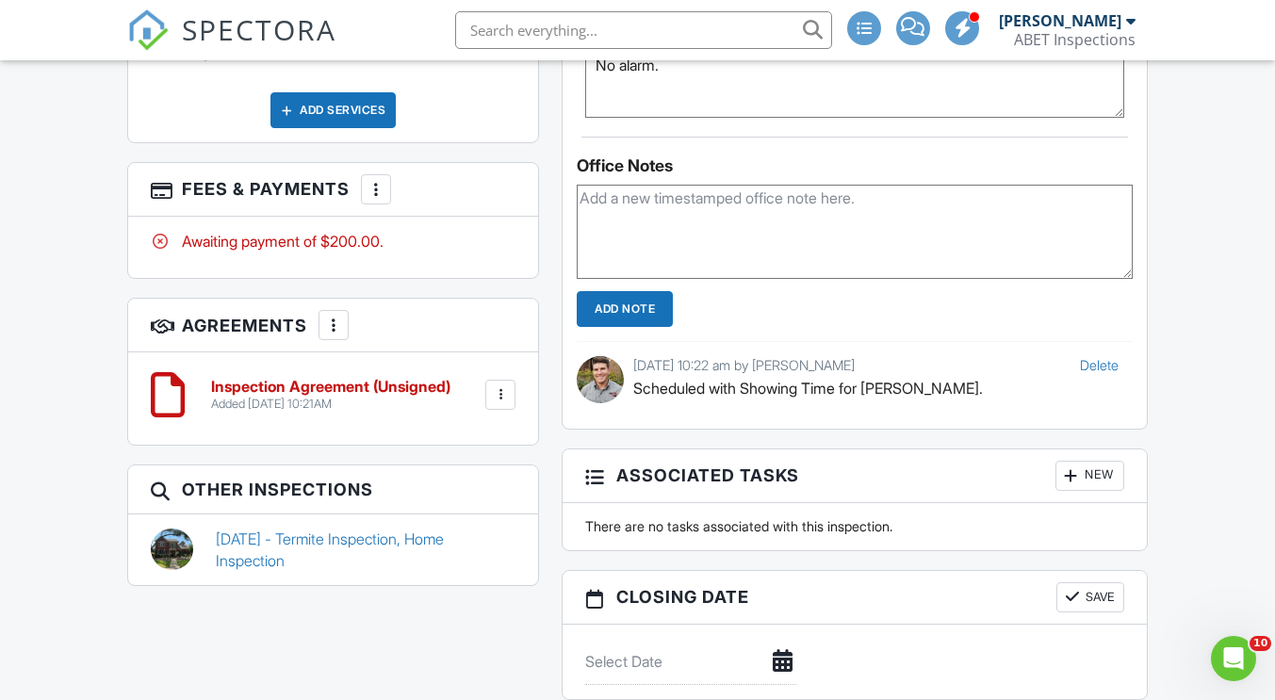
click at [509, 392] on div at bounding box center [500, 395] width 19 height 19
click at [470, 538] on li "Delete" at bounding box center [450, 541] width 107 height 47
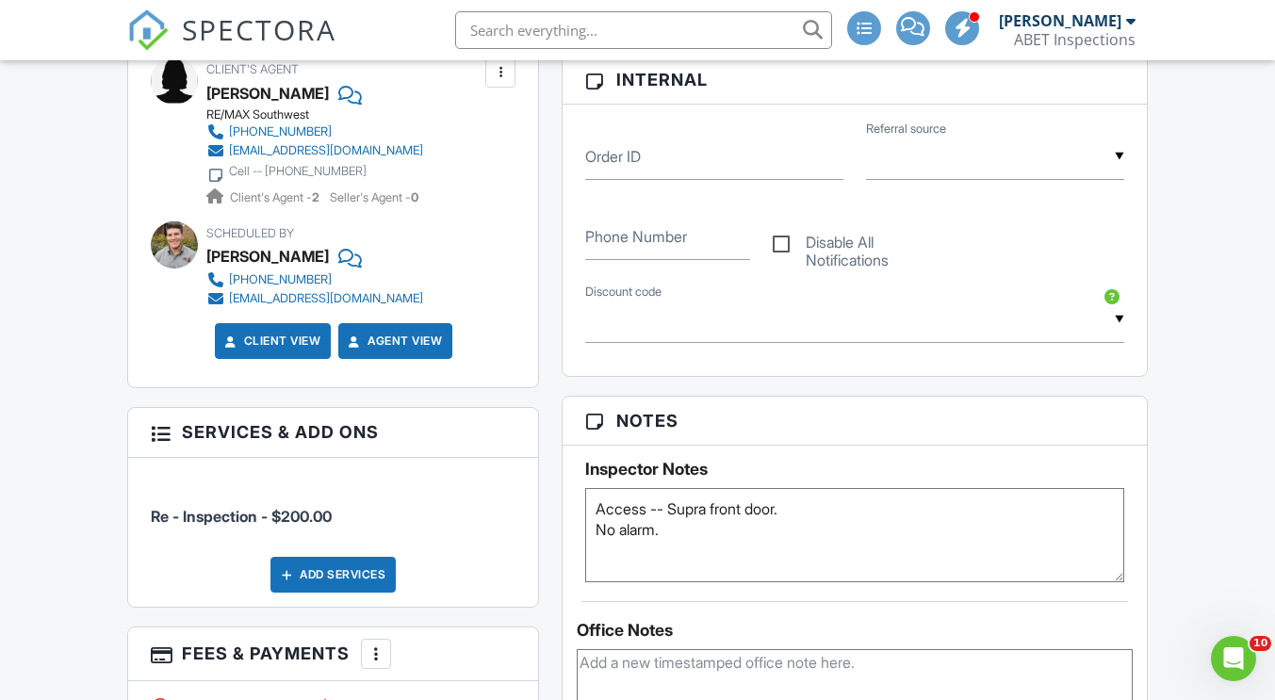
scroll to position [943, 0]
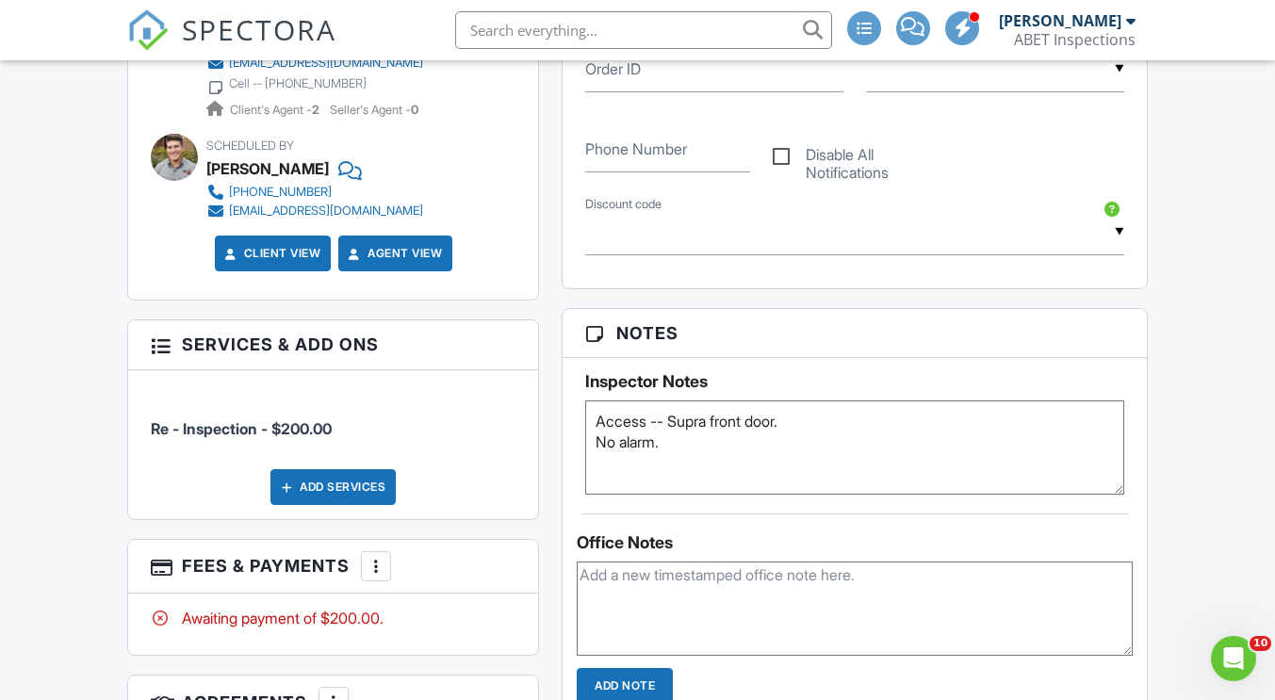
click at [761, 574] on textarea at bounding box center [854, 609] width 555 height 94
click at [583, 581] on textarea "Listing Agent -- Linda Day 281-851-2273" at bounding box center [854, 609] width 555 height 94
click at [732, 578] on textarea "Contact Listing Agent -- Linda Day 281-851-2273" at bounding box center [854, 609] width 555 height 94
click at [1019, 604] on textarea "Contact Listing Agent for Payment -- Linda Day 281-851-2273" at bounding box center [854, 609] width 555 height 94
type textarea "Contact Listing Agent for Payment -- Linda Day 281-851-2273"
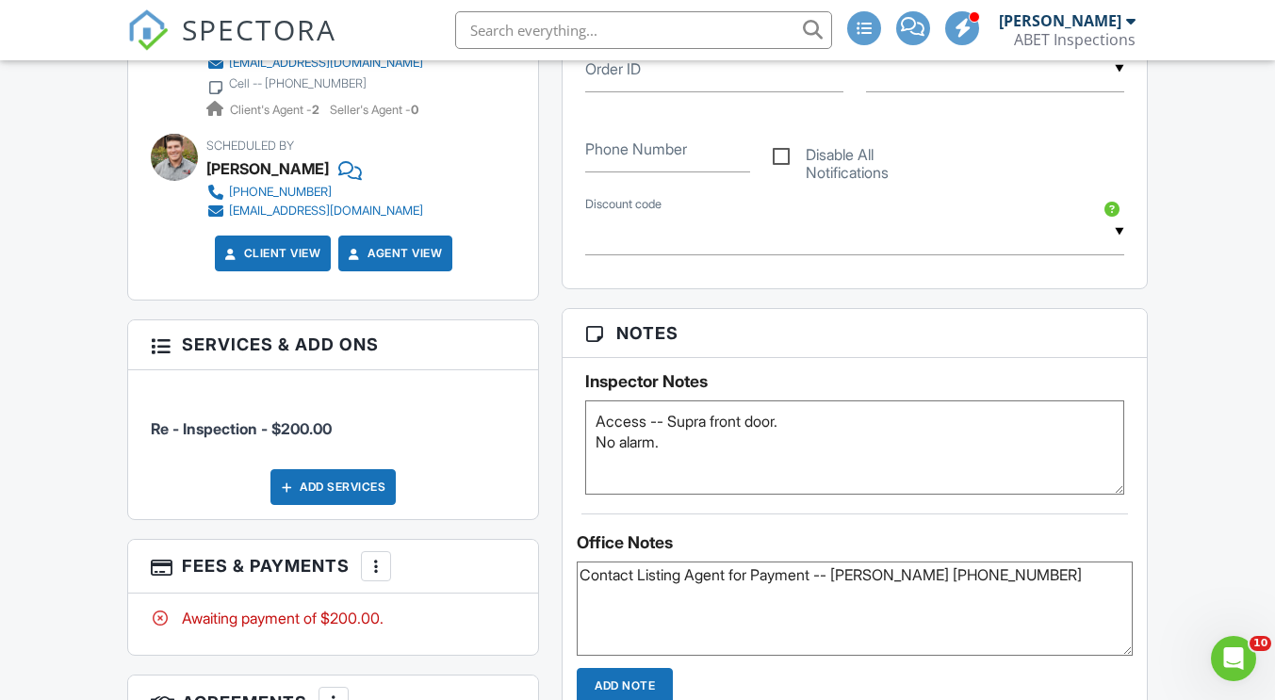
click at [634, 682] on input "Add Note" at bounding box center [625, 686] width 96 height 36
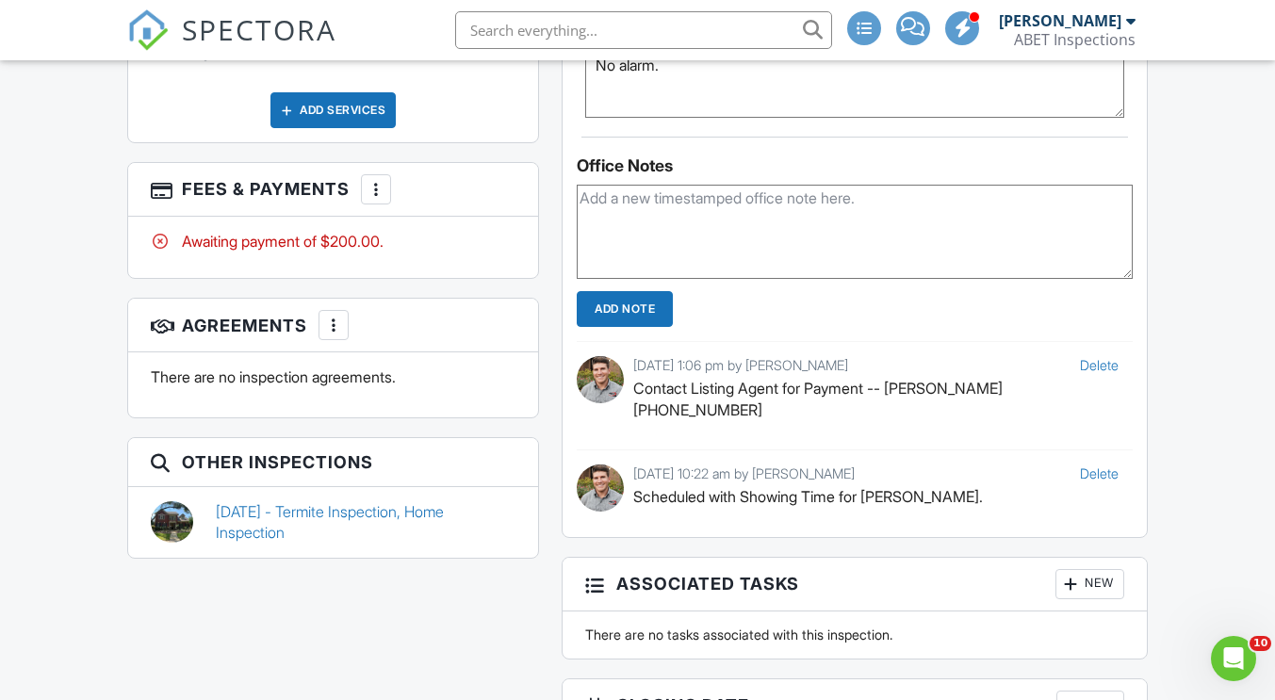
scroll to position [1320, 0]
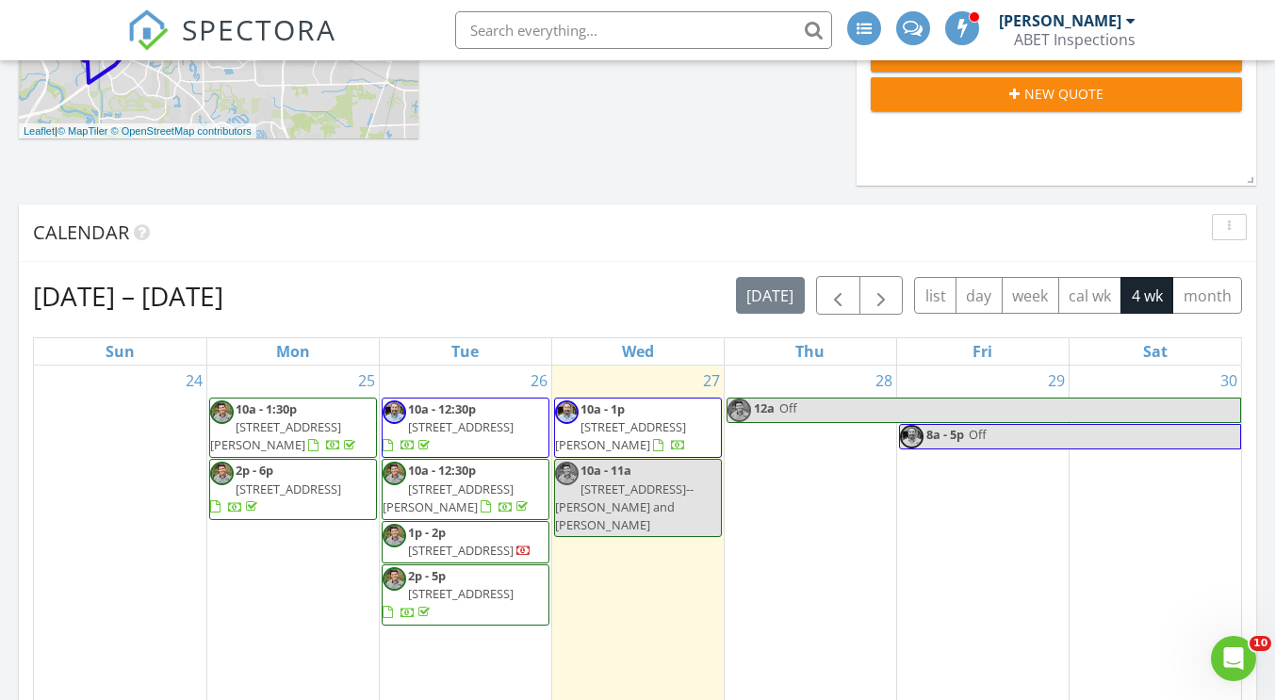
scroll to position [879, 0]
